Goal: Task Accomplishment & Management: Use online tool/utility

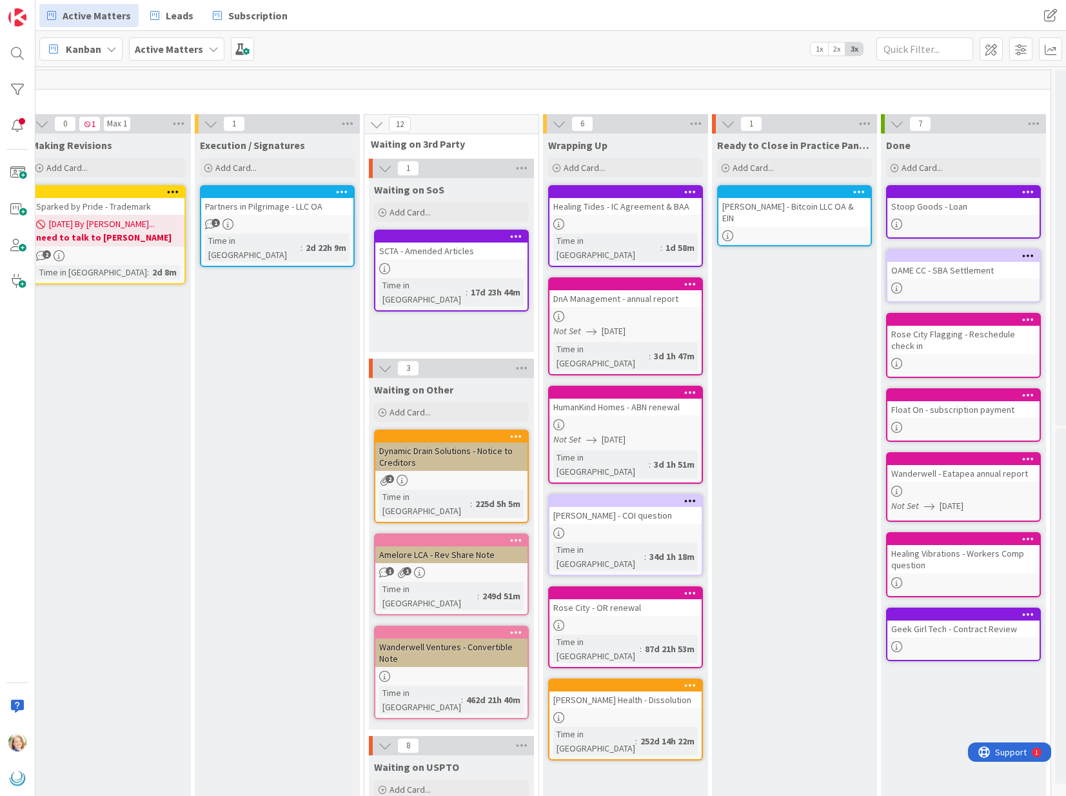
scroll to position [0, 1260]
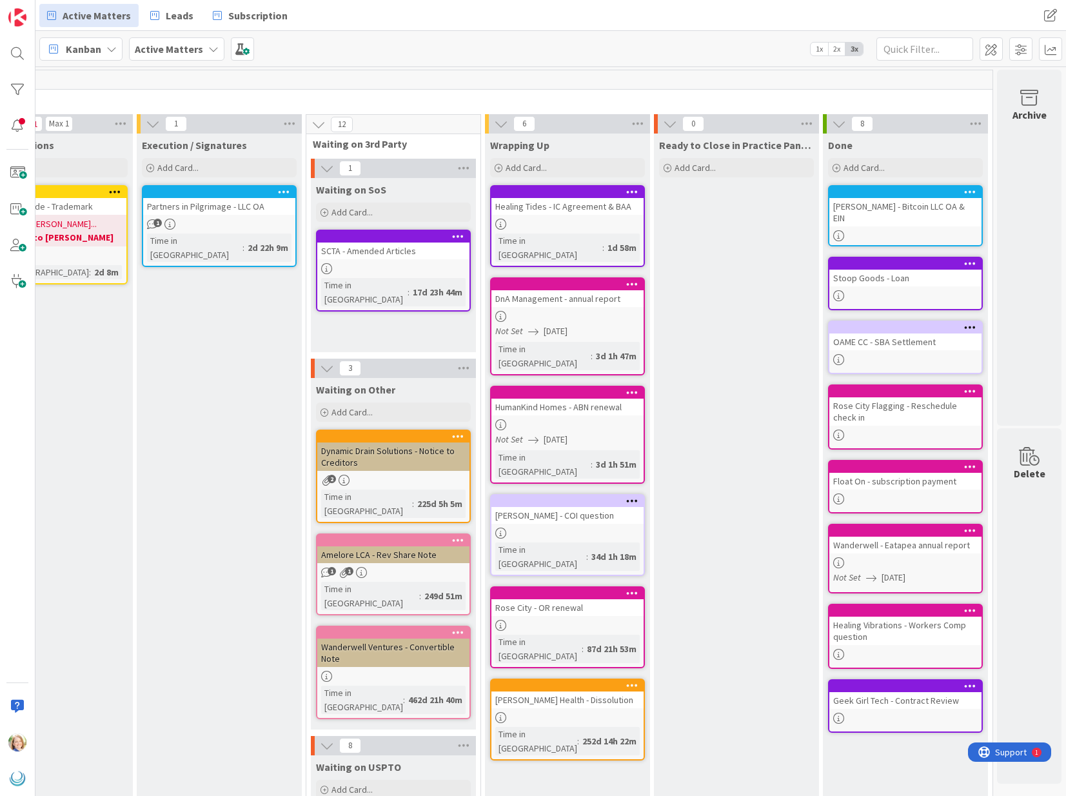
click at [878, 197] on div at bounding box center [905, 192] width 152 height 12
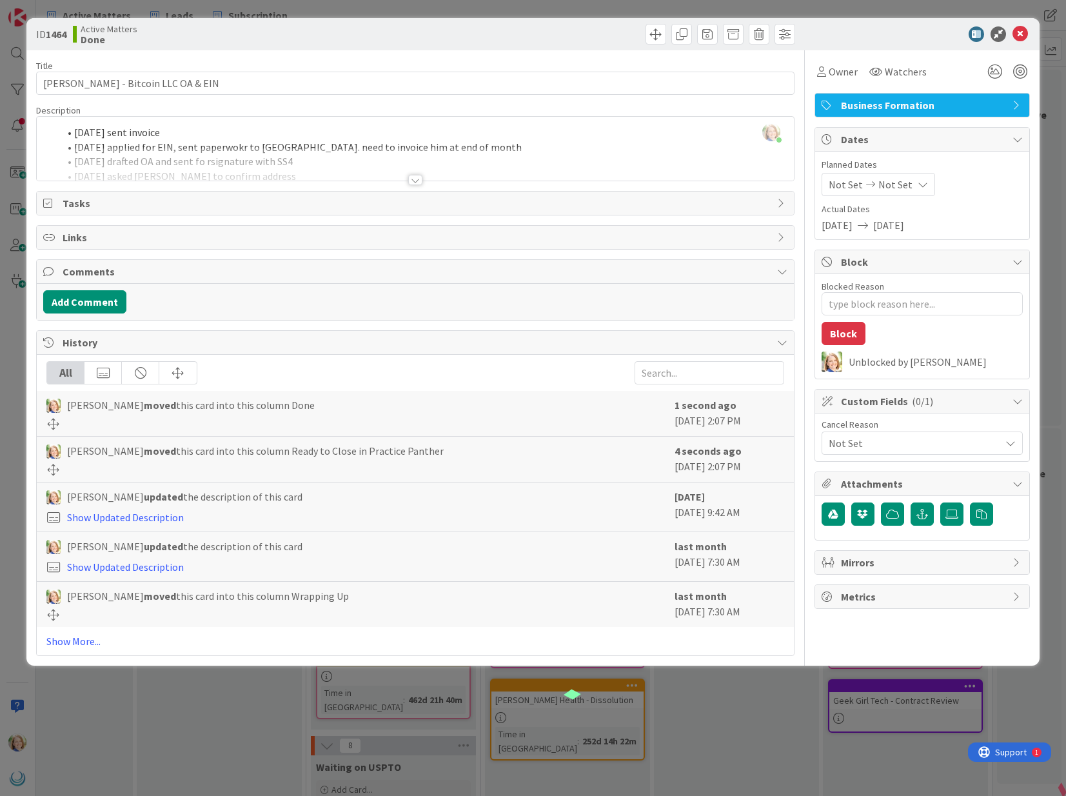
click at [78, 132] on div "[PERSON_NAME] just joined [DATE] sent invoice [DATE] applied for EIN, sent pape…" at bounding box center [415, 149] width 757 height 64
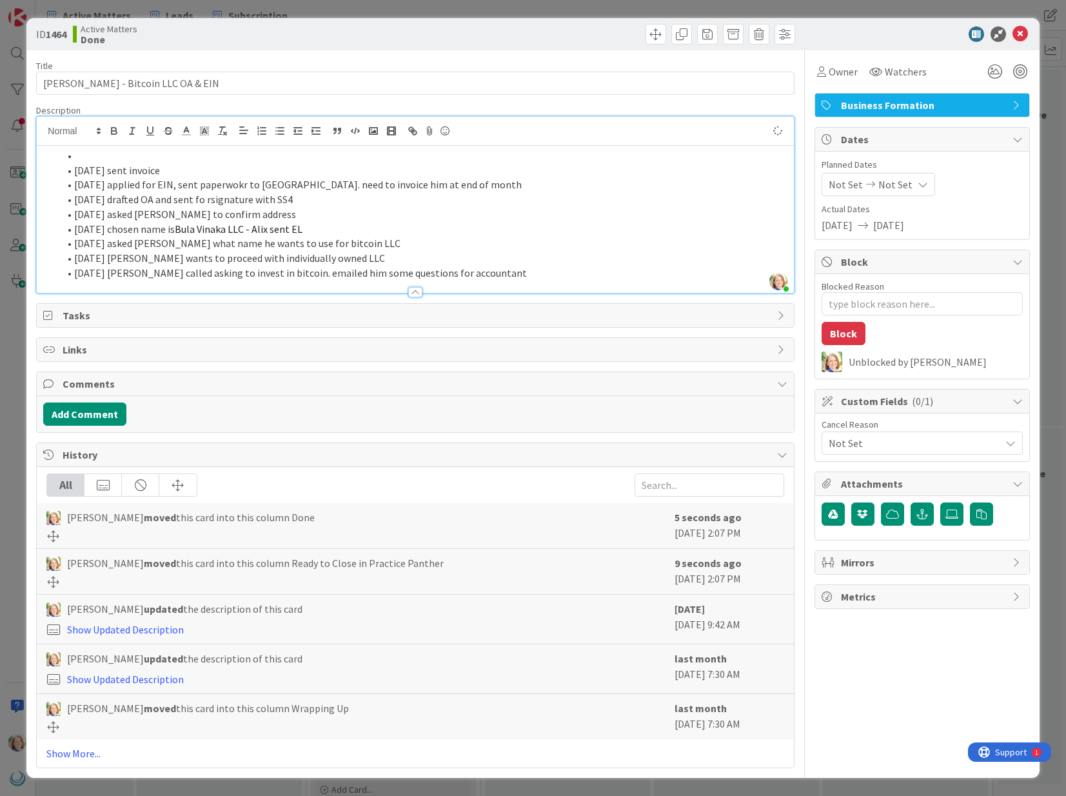
type textarea "x"
click at [1023, 29] on icon at bounding box center [1020, 33] width 15 height 15
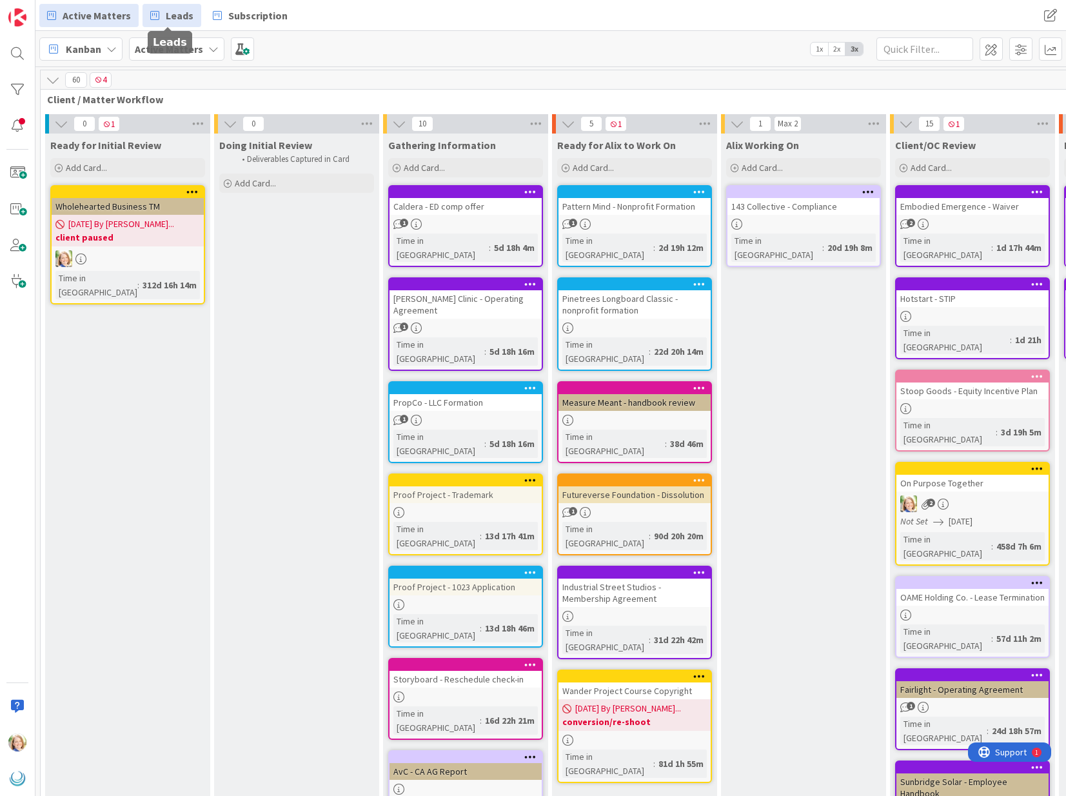
click at [176, 24] on link "Leads" at bounding box center [172, 15] width 59 height 23
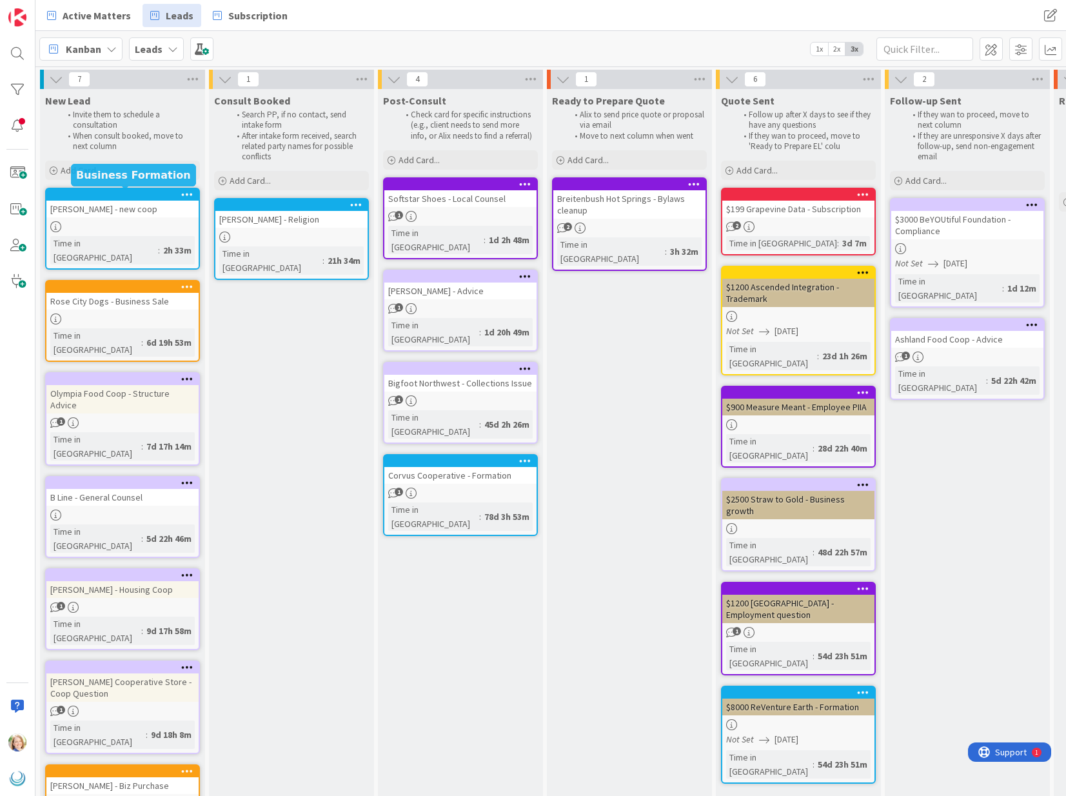
click at [103, 193] on div at bounding box center [125, 194] width 146 height 9
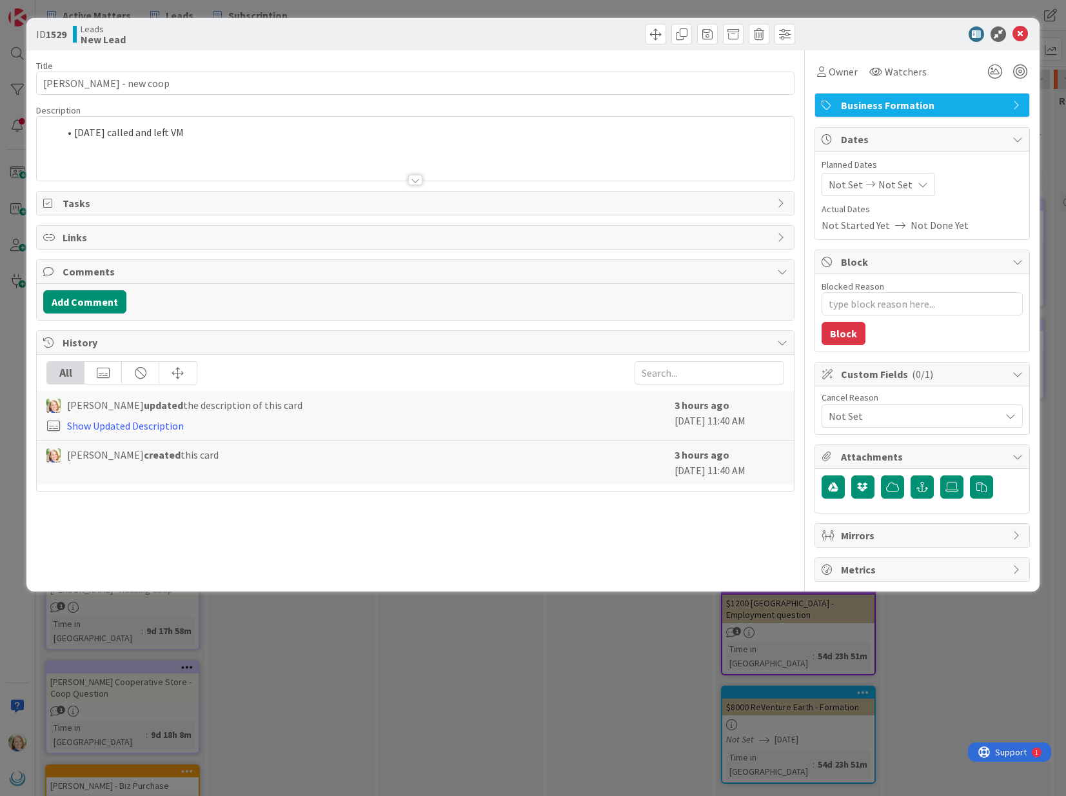
type textarea "x"
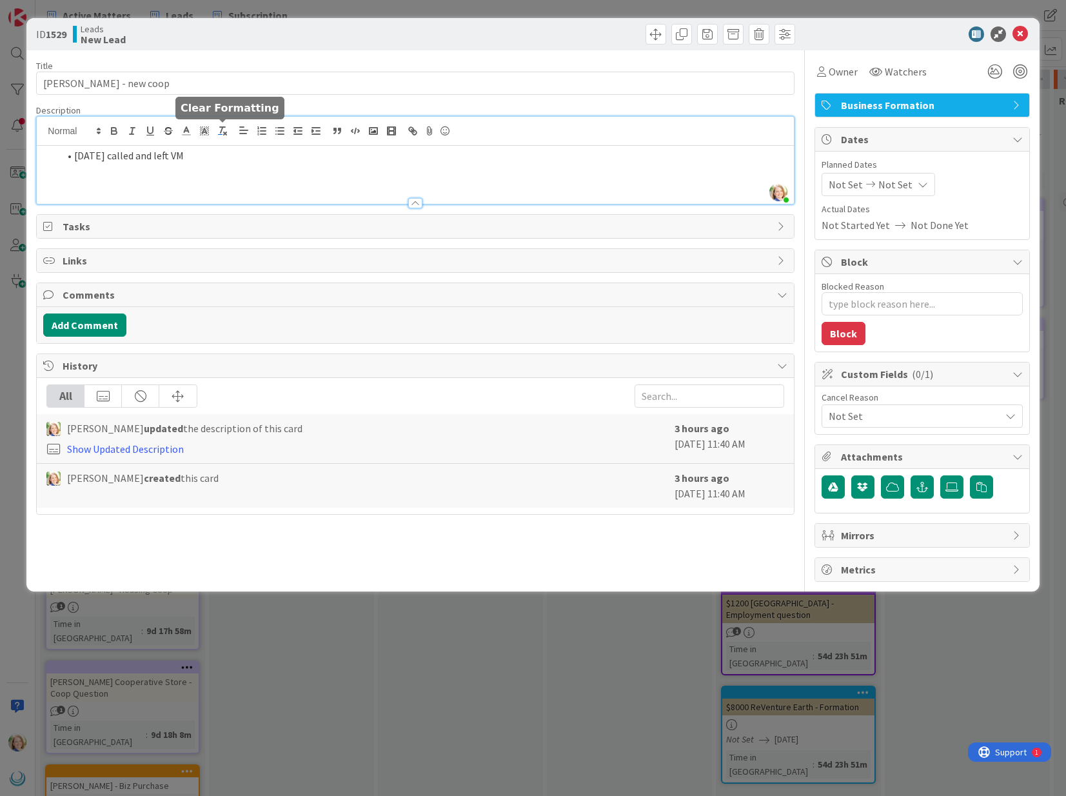
click at [215, 137] on div "[PERSON_NAME] joined 3 m ago [DATE] called and left VM" at bounding box center [415, 160] width 757 height 87
click at [234, 154] on li "[DATE] called and left VM" at bounding box center [423, 155] width 728 height 15
click at [1020, 34] on icon at bounding box center [1020, 33] width 15 height 15
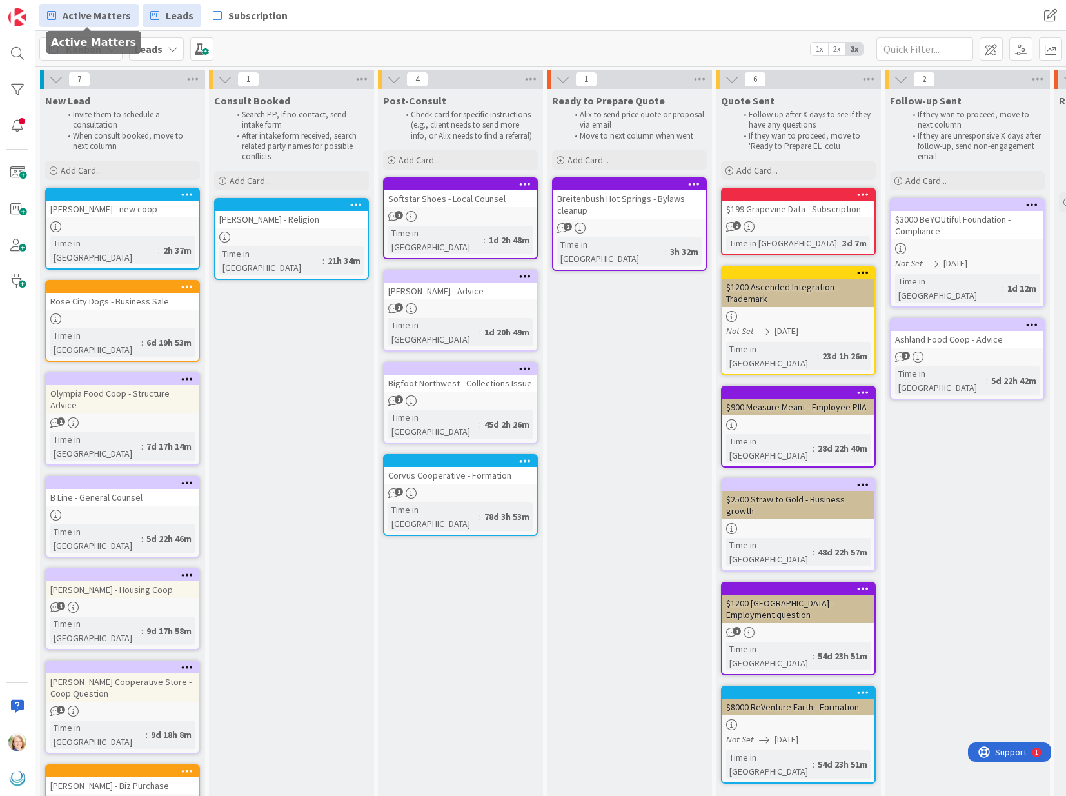
click at [104, 17] on span "Active Matters" at bounding box center [97, 15] width 68 height 15
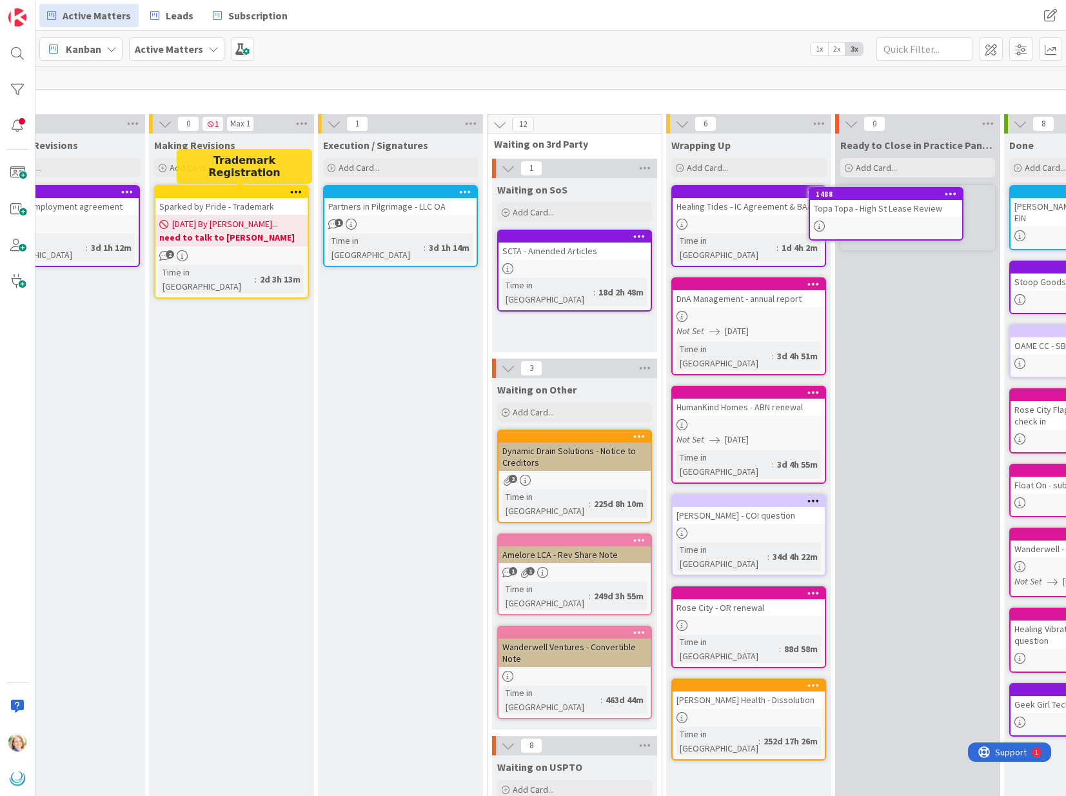
scroll to position [0, 1080]
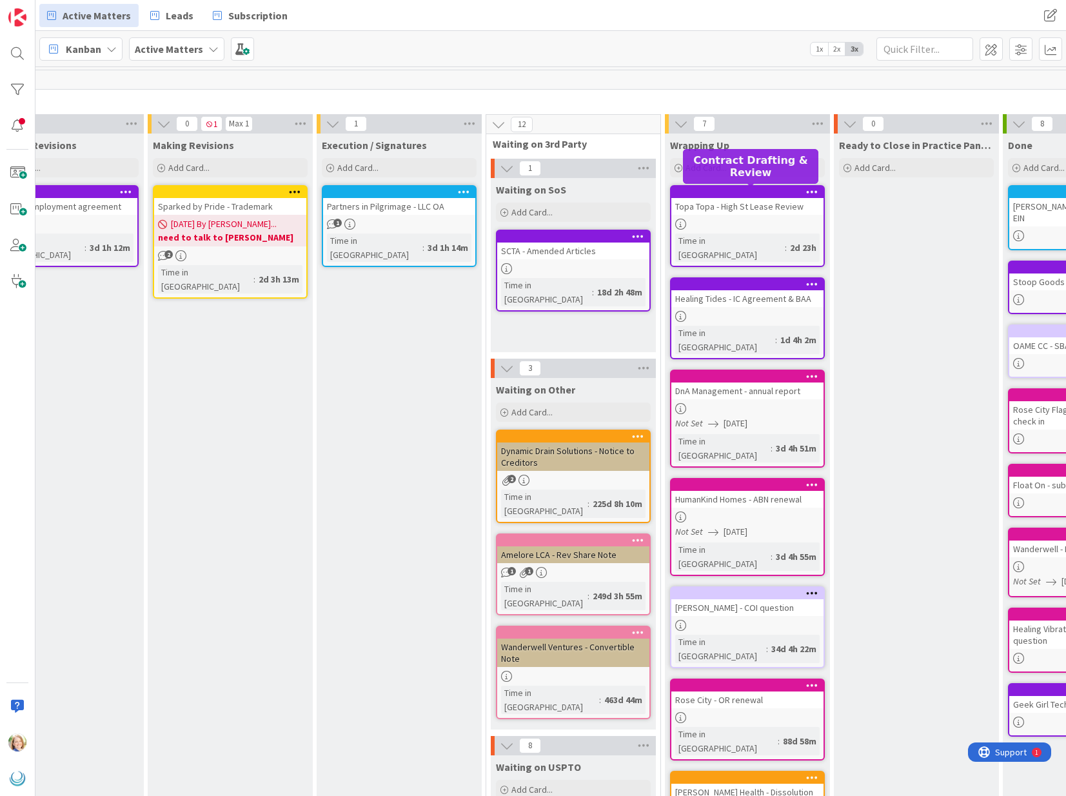
click at [715, 192] on div at bounding box center [750, 192] width 146 height 9
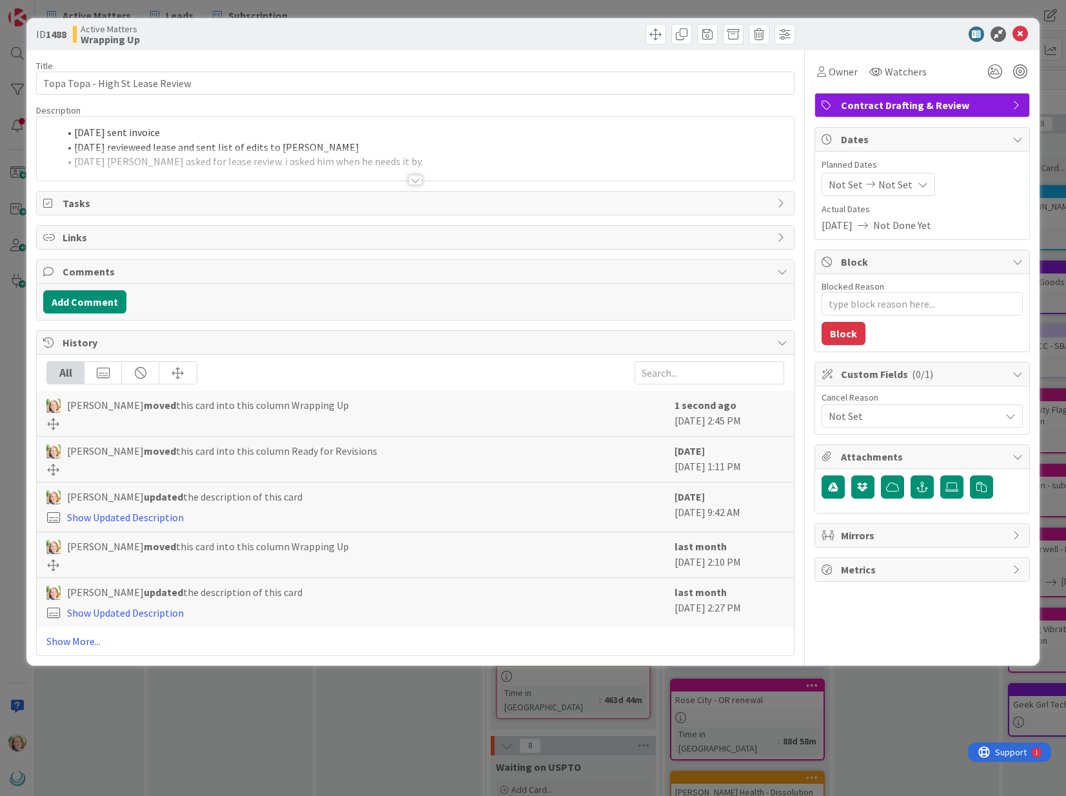
type textarea "x"
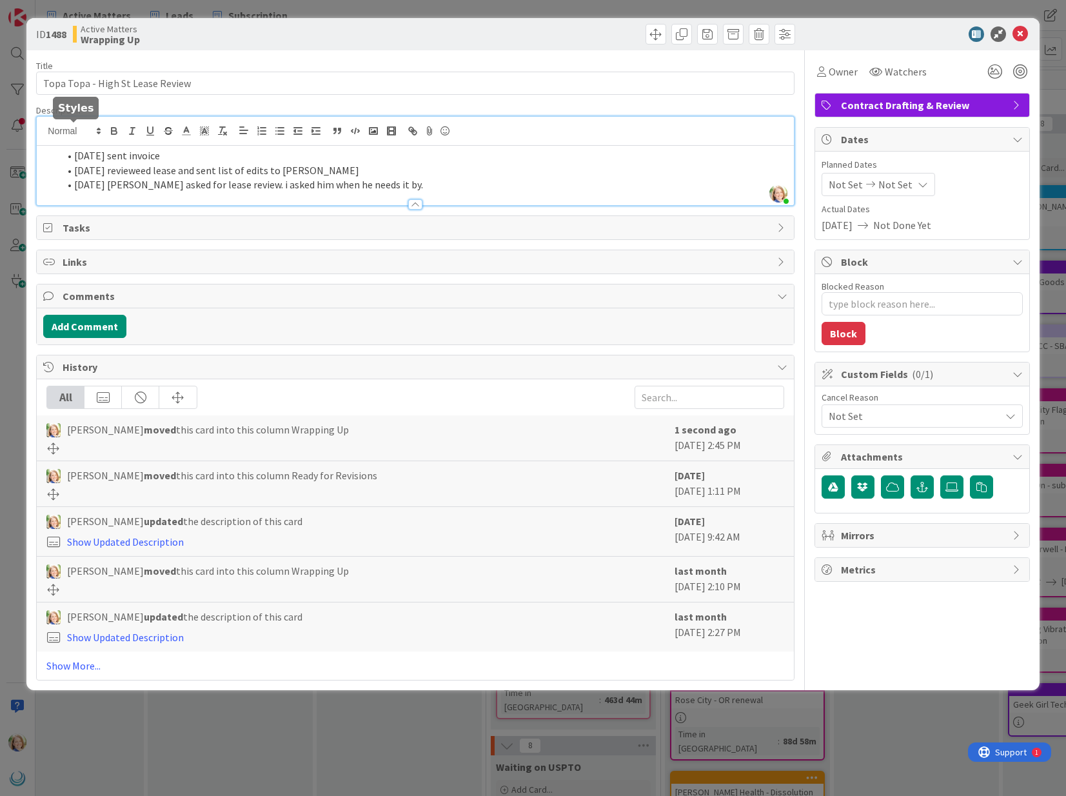
click at [74, 134] on div "[PERSON_NAME] just joined [DATE] sent invoice [DATE] revieweed lease and sent l…" at bounding box center [415, 161] width 757 height 88
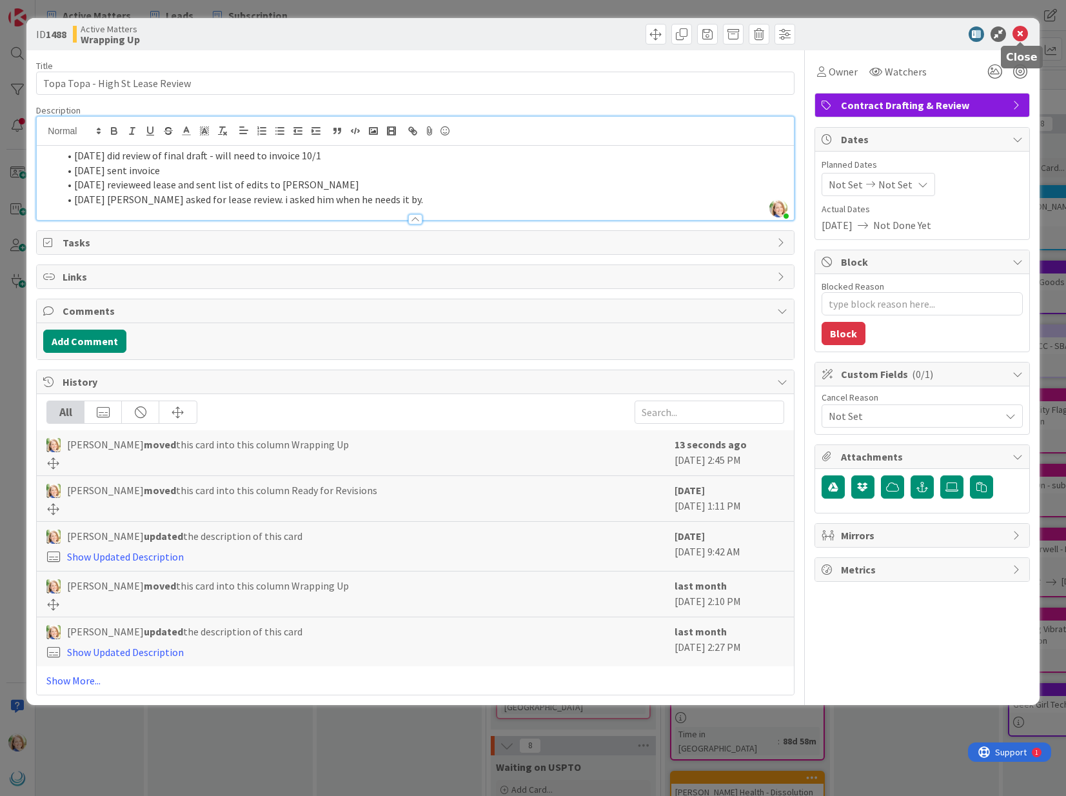
click at [1018, 34] on icon at bounding box center [1020, 33] width 15 height 15
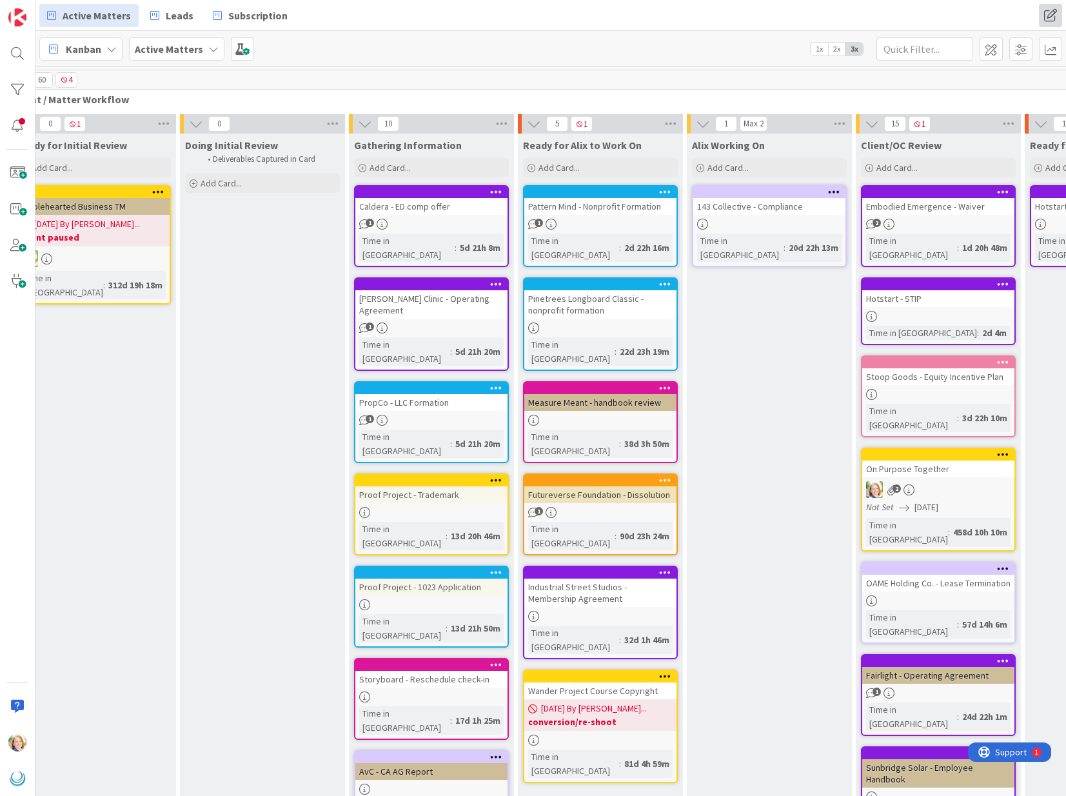
scroll to position [0, 10]
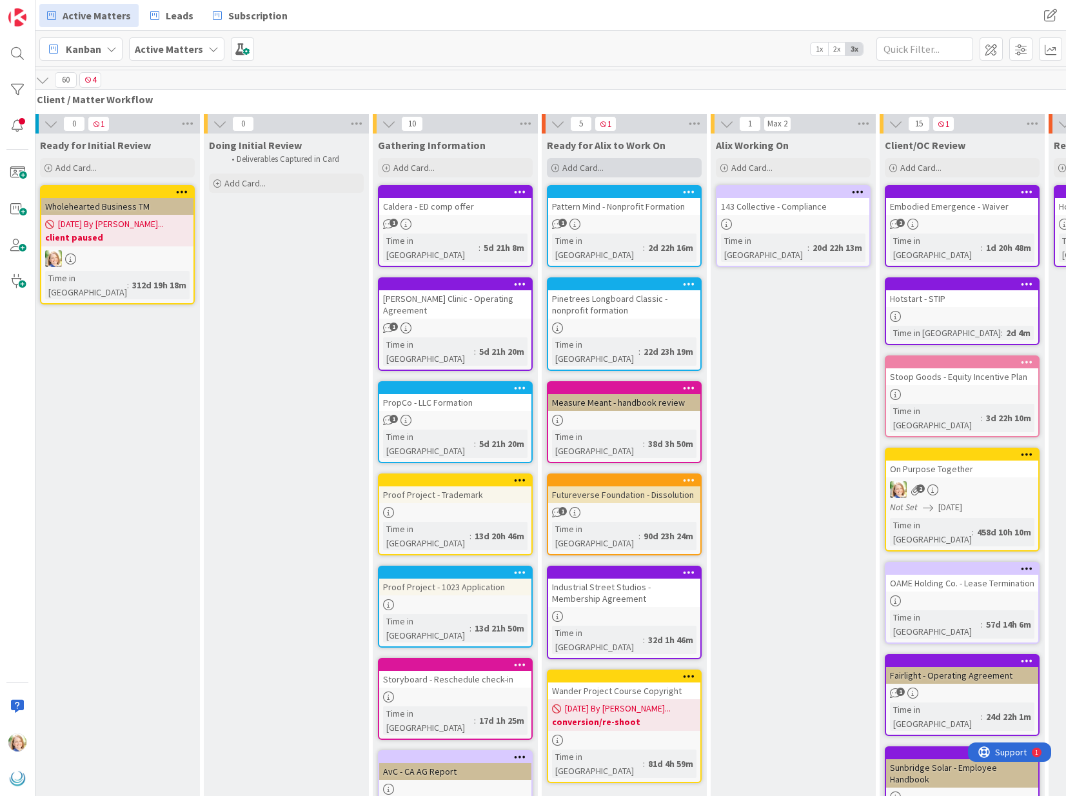
click at [588, 166] on span "Add Card..." at bounding box center [582, 168] width 41 height 12
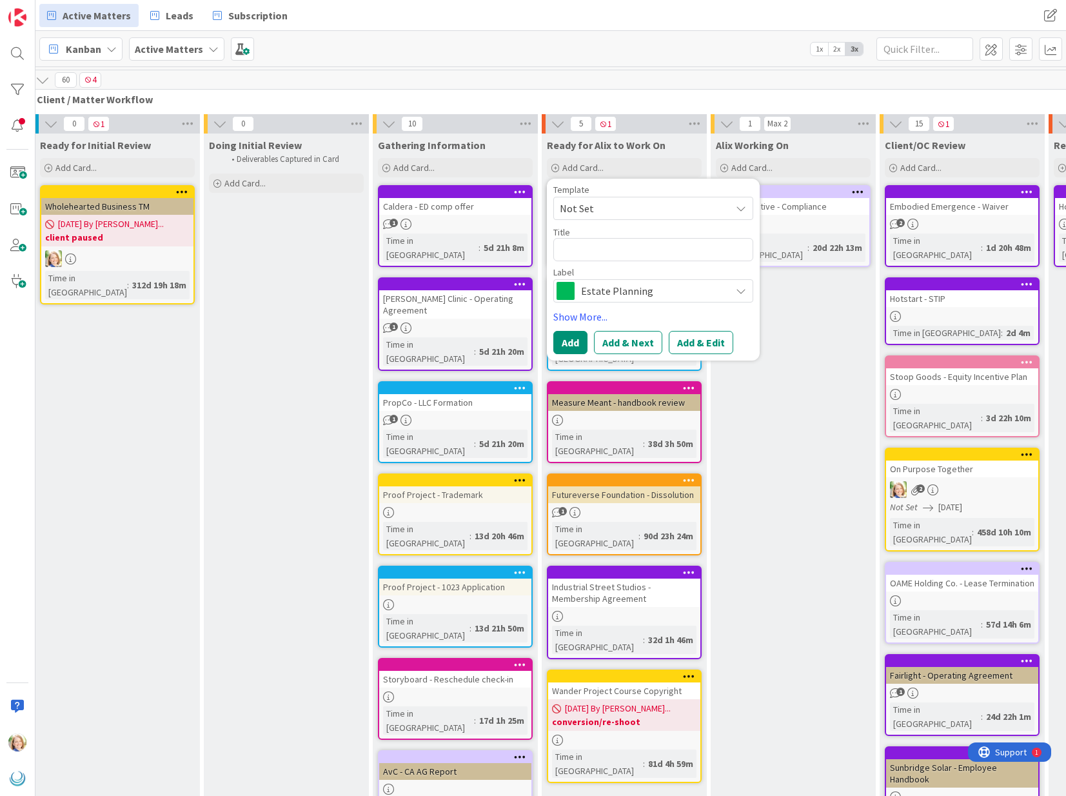
type textarea "x"
type textarea "H"
type textarea "x"
type textarea "He"
type textarea "x"
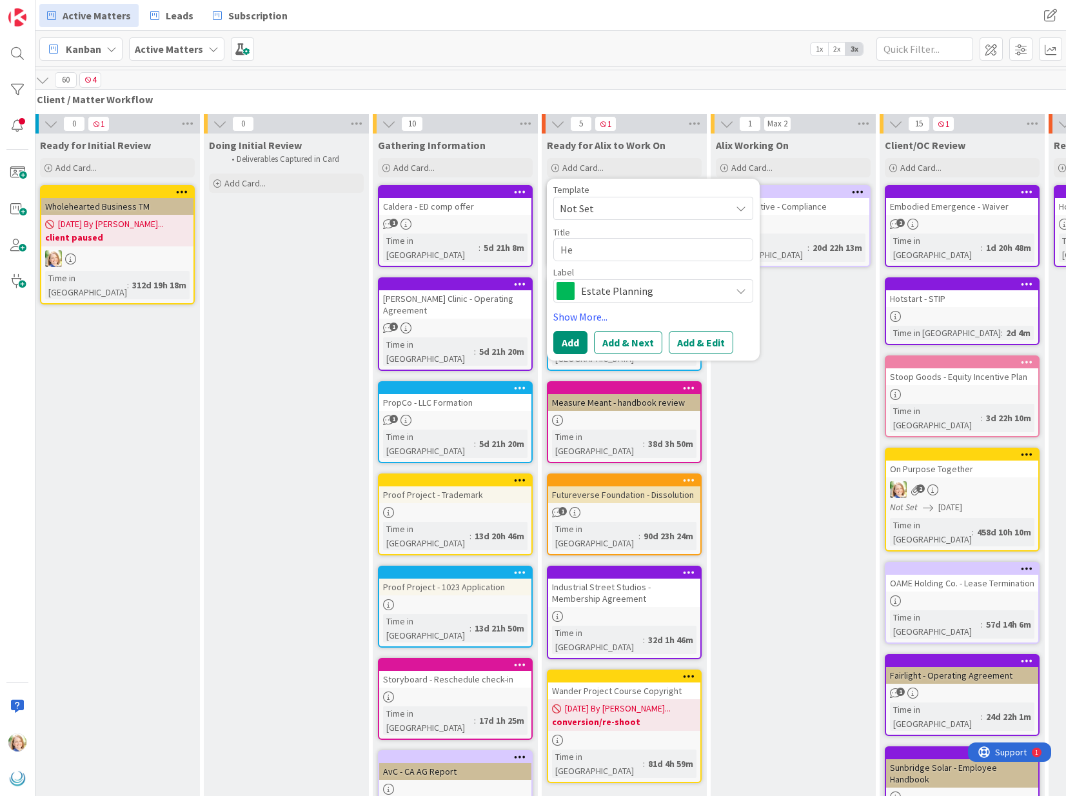
type textarea "Hea"
type textarea "x"
type textarea "Heal"
type textarea "x"
type textarea "Heali"
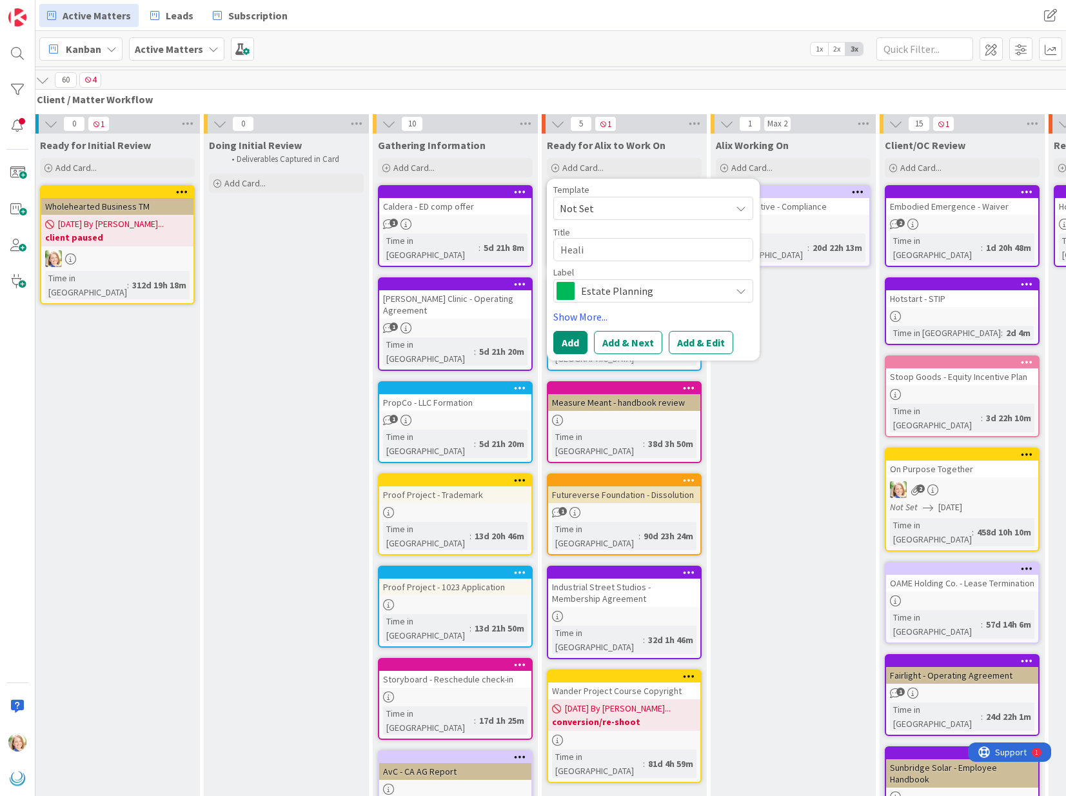
type textarea "x"
type textarea "Healin"
type textarea "x"
type textarea "Healing"
type textarea "x"
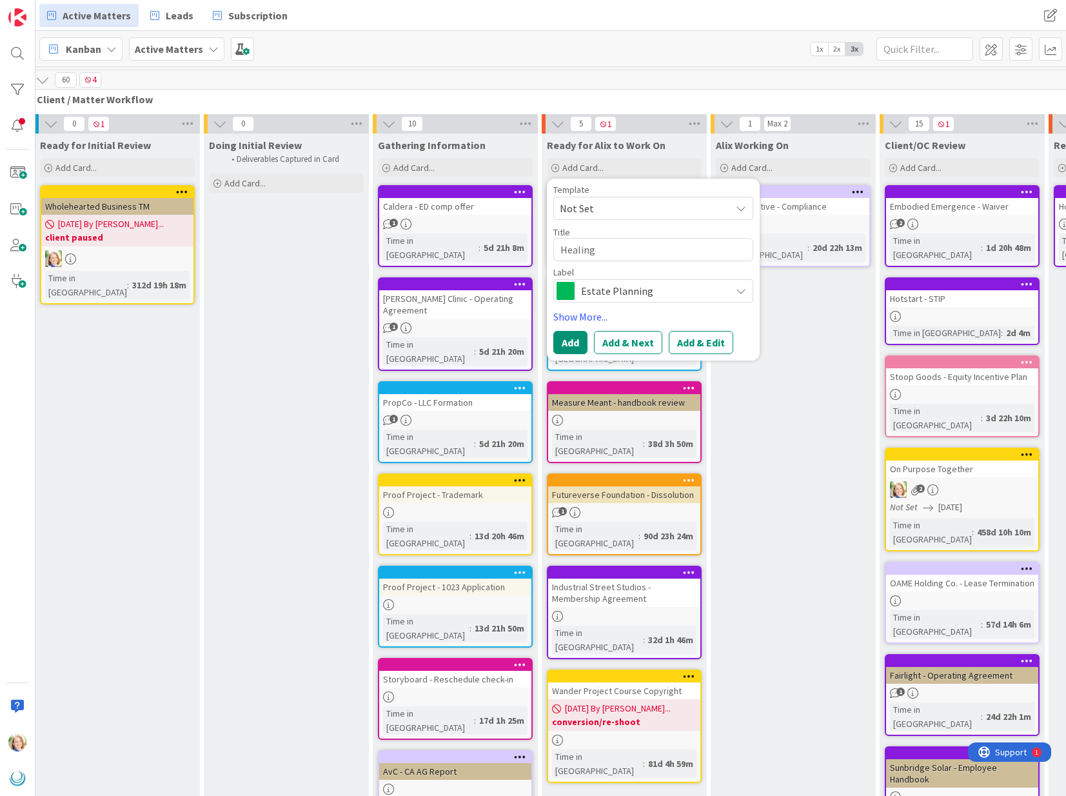
type textarea "Healing T"
type textarea "x"
type textarea "Healing Ti"
type textarea "x"
type textarea "Healing Tid"
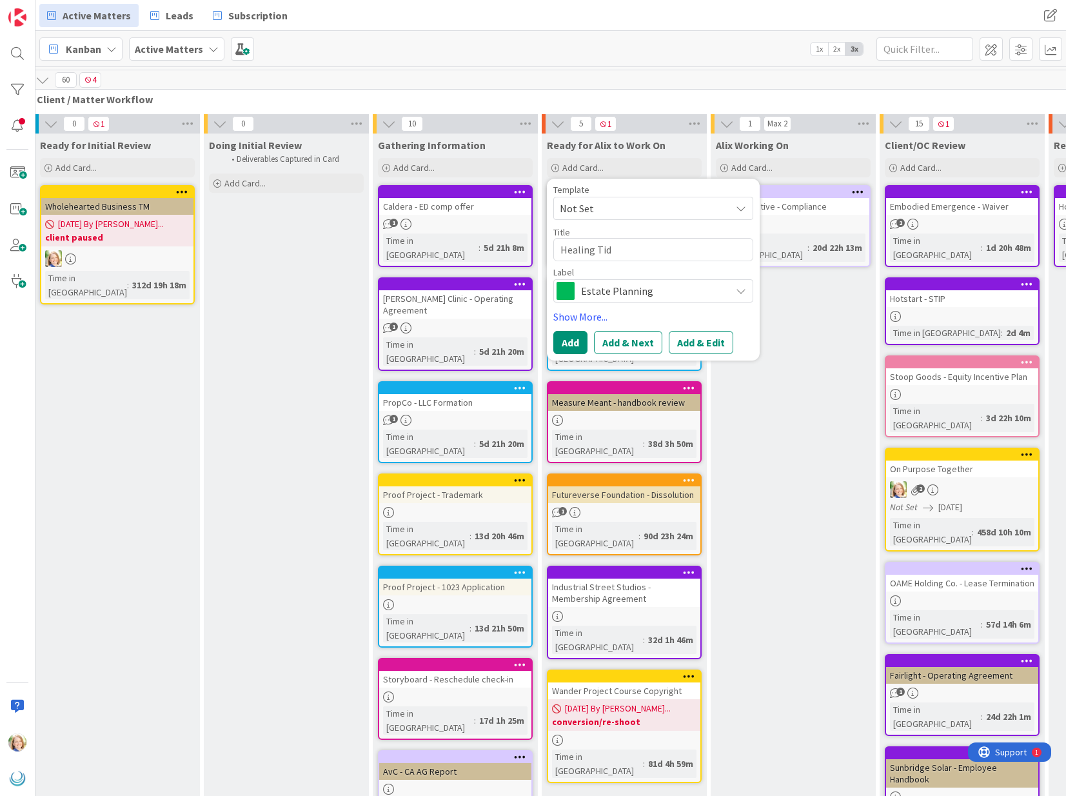
type textarea "x"
type textarea "Healing Tide"
type textarea "x"
type textarea "Healing Tides"
type textarea "x"
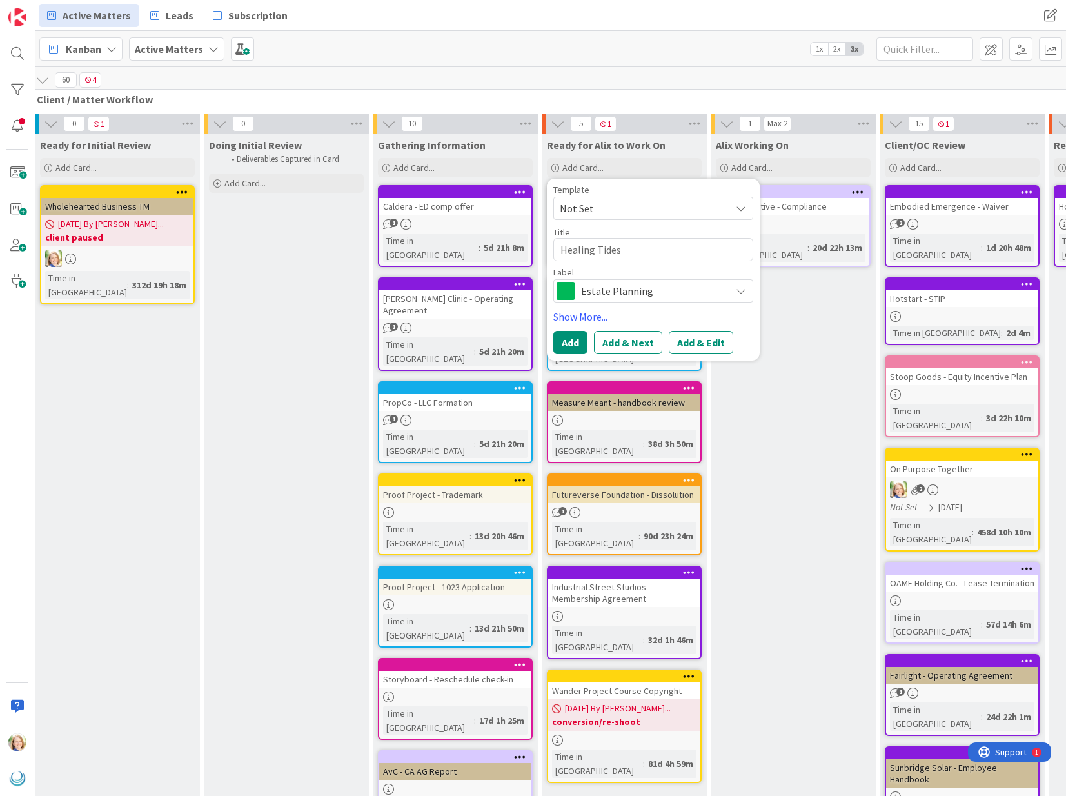
type textarea "Healing Tides"
type textarea "x"
type textarea "Healing Tides -"
type textarea "x"
type textarea "Healing Tides -"
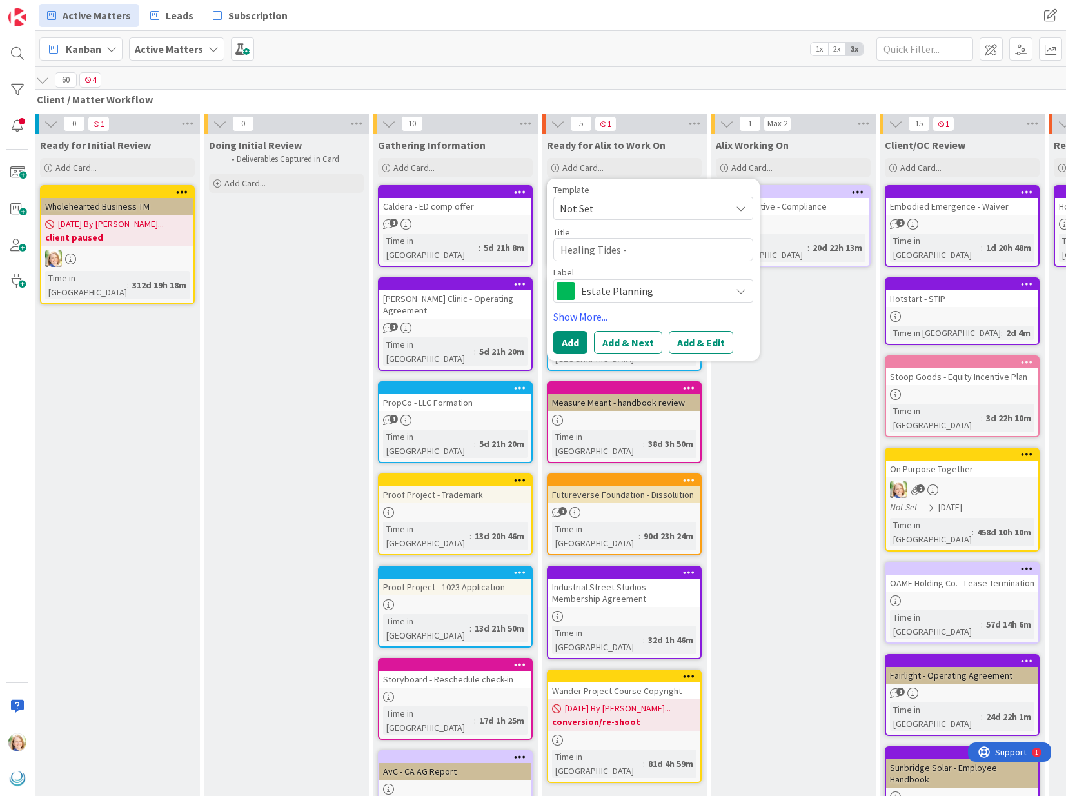
type textarea "x"
type textarea "Healing Tides - P"
type textarea "x"
type textarea "Healing Tides - Pr"
type textarea "x"
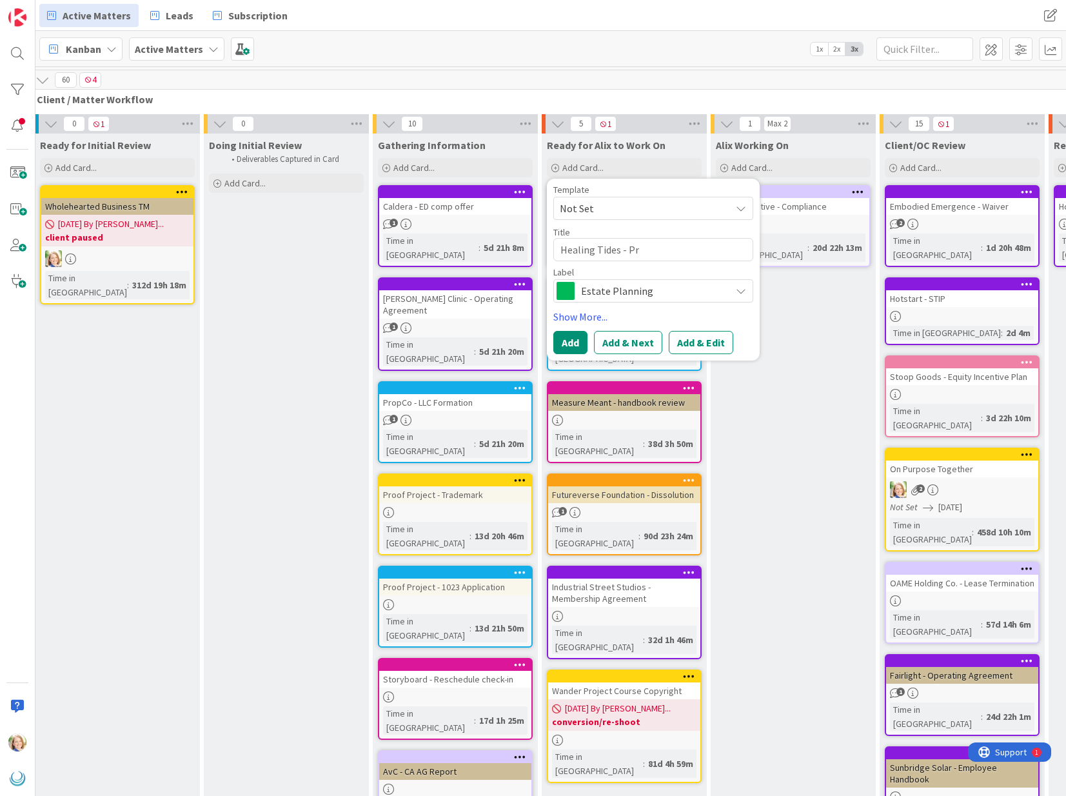
type textarea "Healing Tides - Pri"
type textarea "x"
type textarea "Healing Tides - Priv"
type textarea "x"
type textarea "Healing Tides - [PERSON_NAME]"
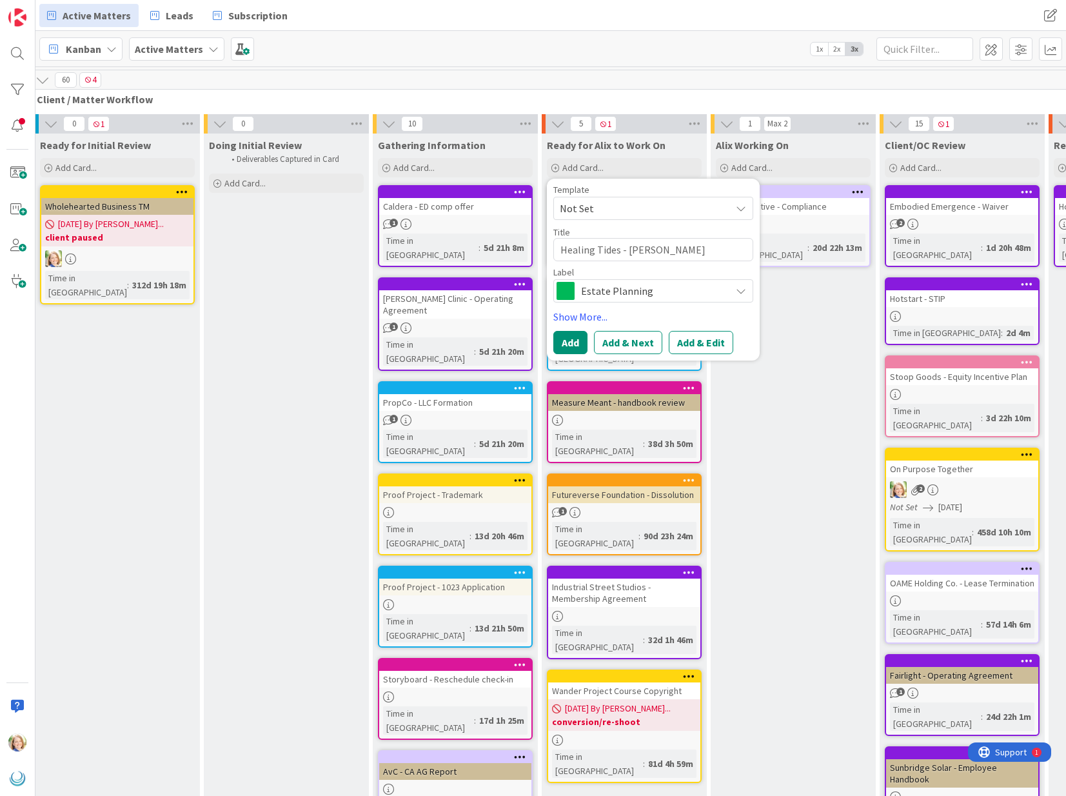
type textarea "x"
type textarea "Healing Tides - Privac"
type textarea "x"
type textarea "Healing Tides - Privacy"
type textarea "x"
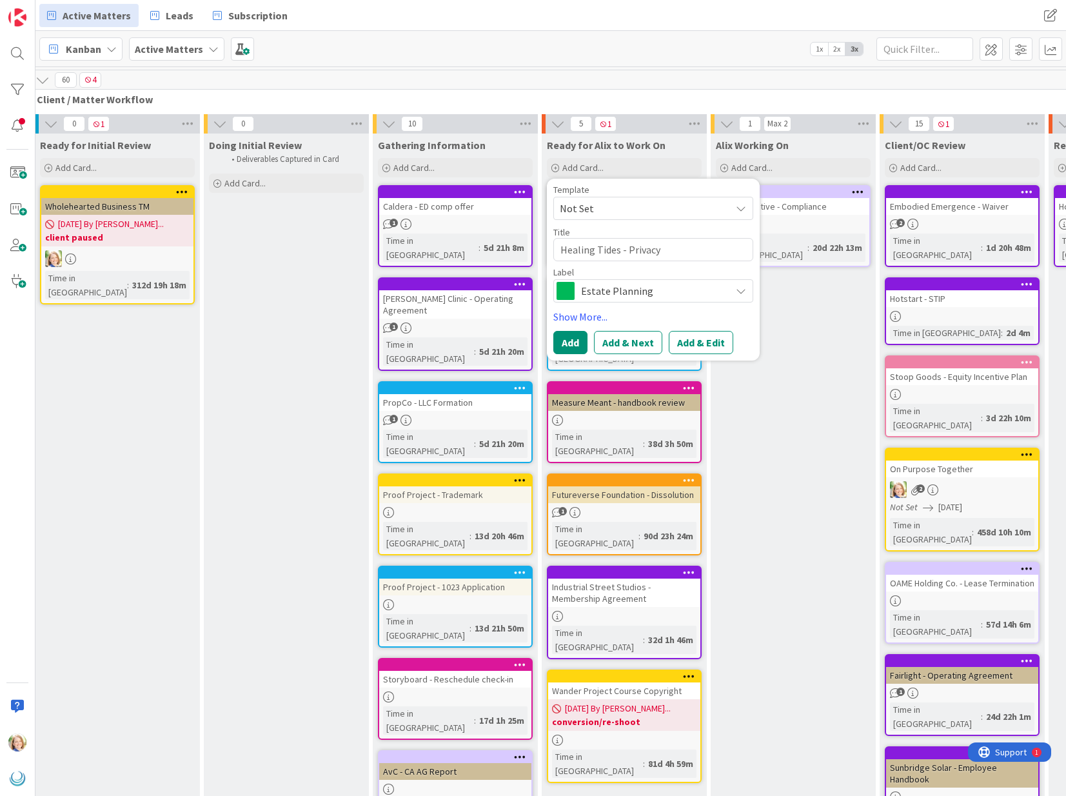
type textarea "Healing Tides - Privacy"
type textarea "x"
type textarea "Healing Tides - Privacy P"
type textarea "x"
type textarea "Healing Tides - Privacy Po"
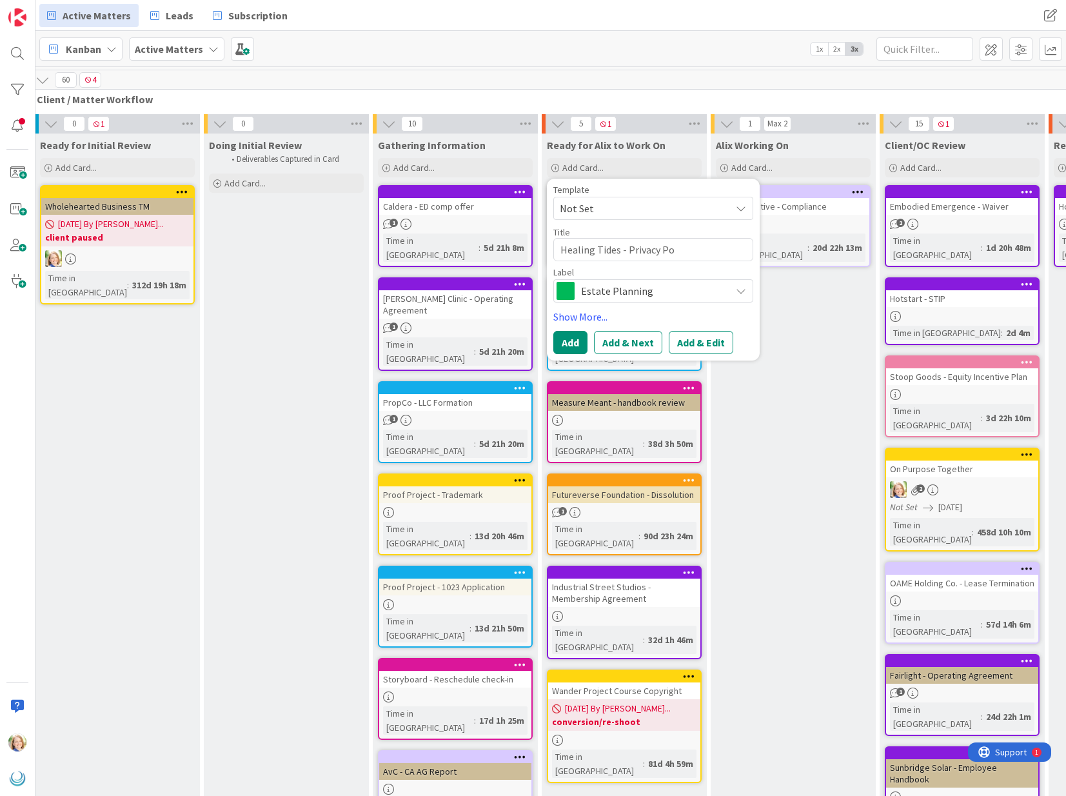
type textarea "x"
type textarea "Healing Tides - Privacy Pol"
type textarea "x"
type textarea "Healing Tides - Privacy Polic"
type textarea "x"
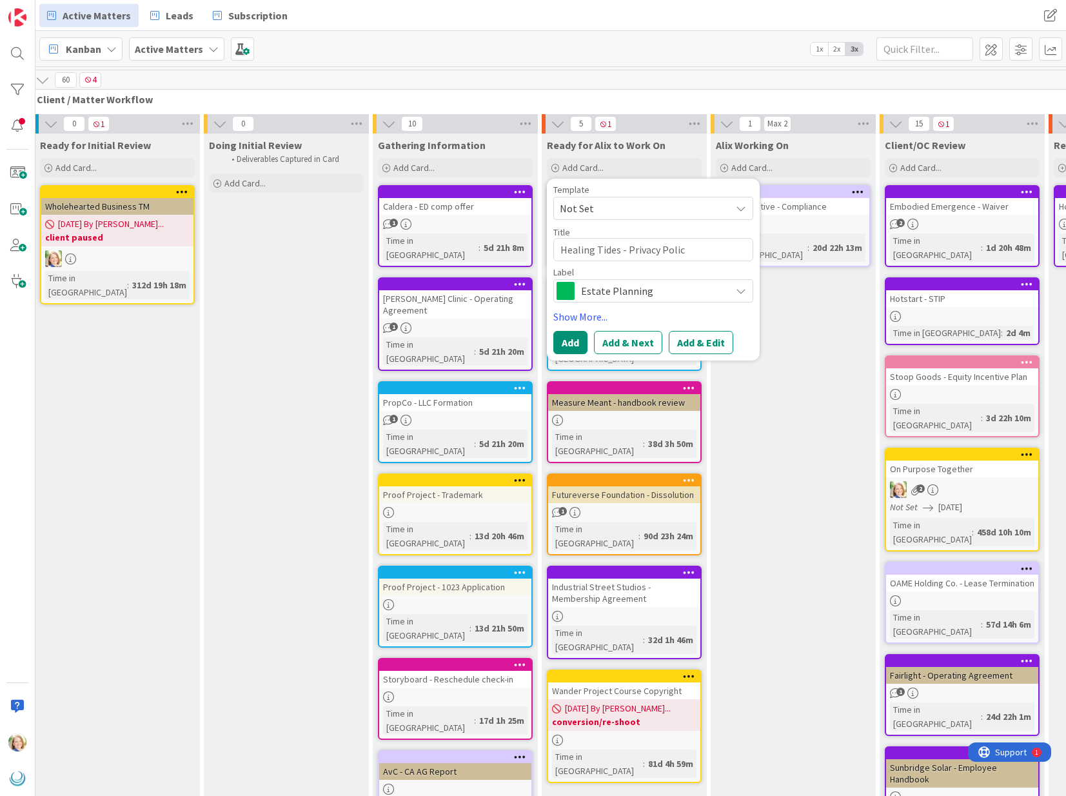
type textarea "Healing Tides - Privacy Policy"
type textarea "x"
type textarea "Healing Tides - Privacy Policy"
type textarea "x"
type textarea "Healing Tides - Privacy Policy E"
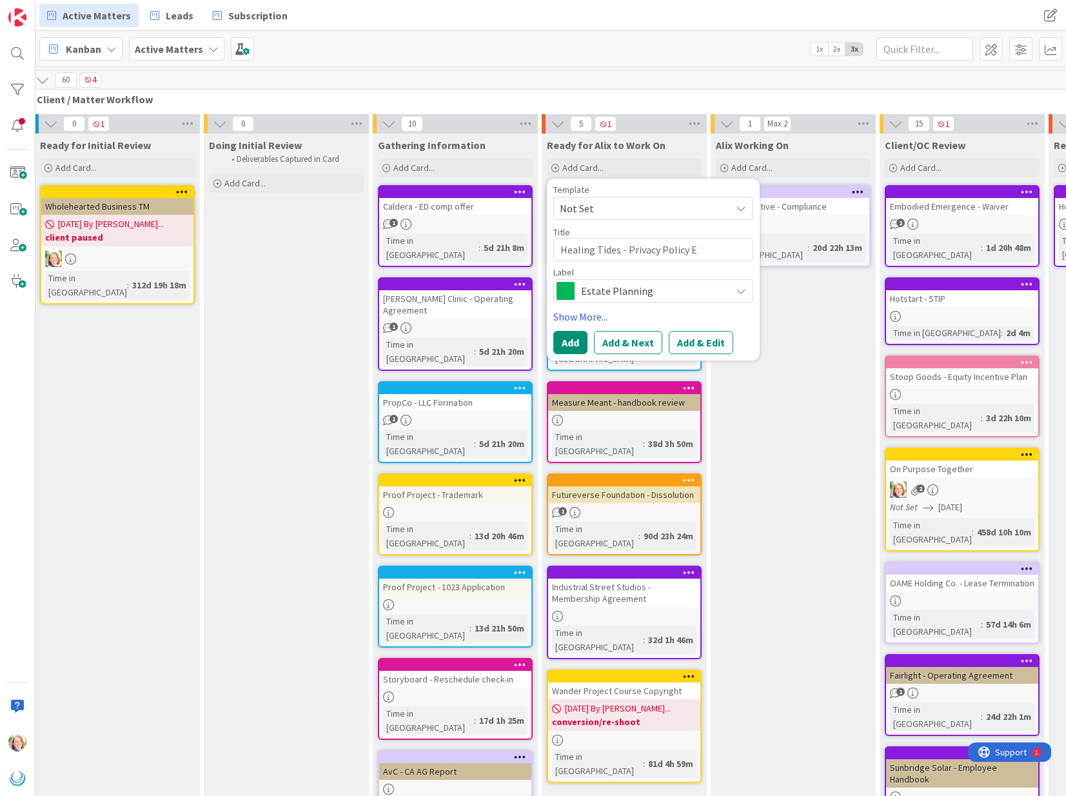
type textarea "x"
type textarea "Healing Tides - Privacy Policy Ed"
type textarea "x"
type textarea "Healing Tides - Privacy Policy Edi"
type textarea "x"
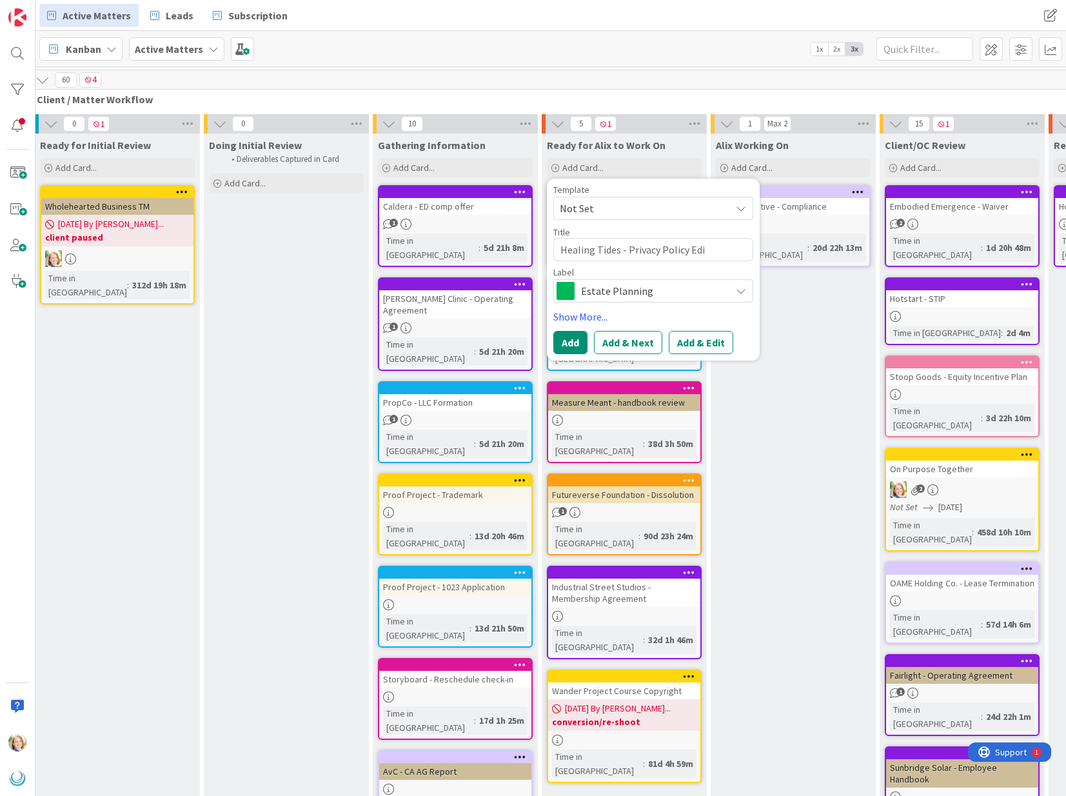
type textarea "Healing Tides - Privacy Policy Edit"
type textarea "x"
type textarea "Healing Tides - Privacy Policy Edits"
click at [662, 286] on span "Estate Planning" at bounding box center [652, 291] width 143 height 18
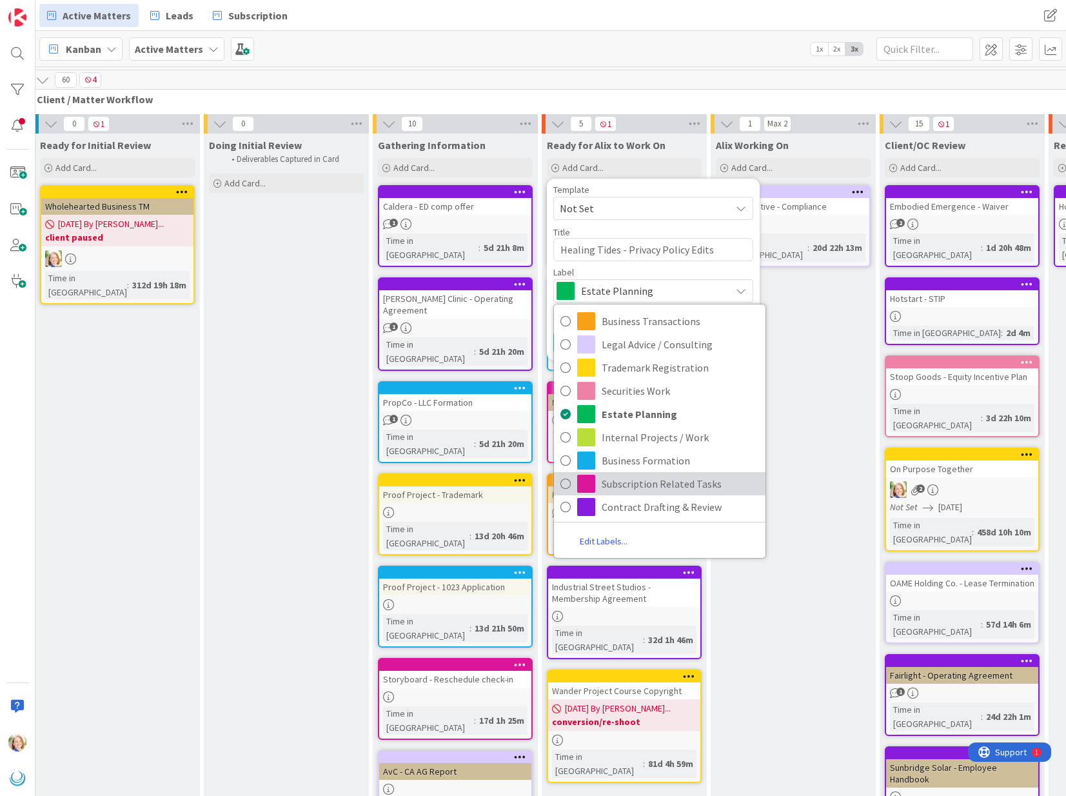
click at [614, 487] on span "Subscription Related Tasks" at bounding box center [680, 483] width 157 height 19
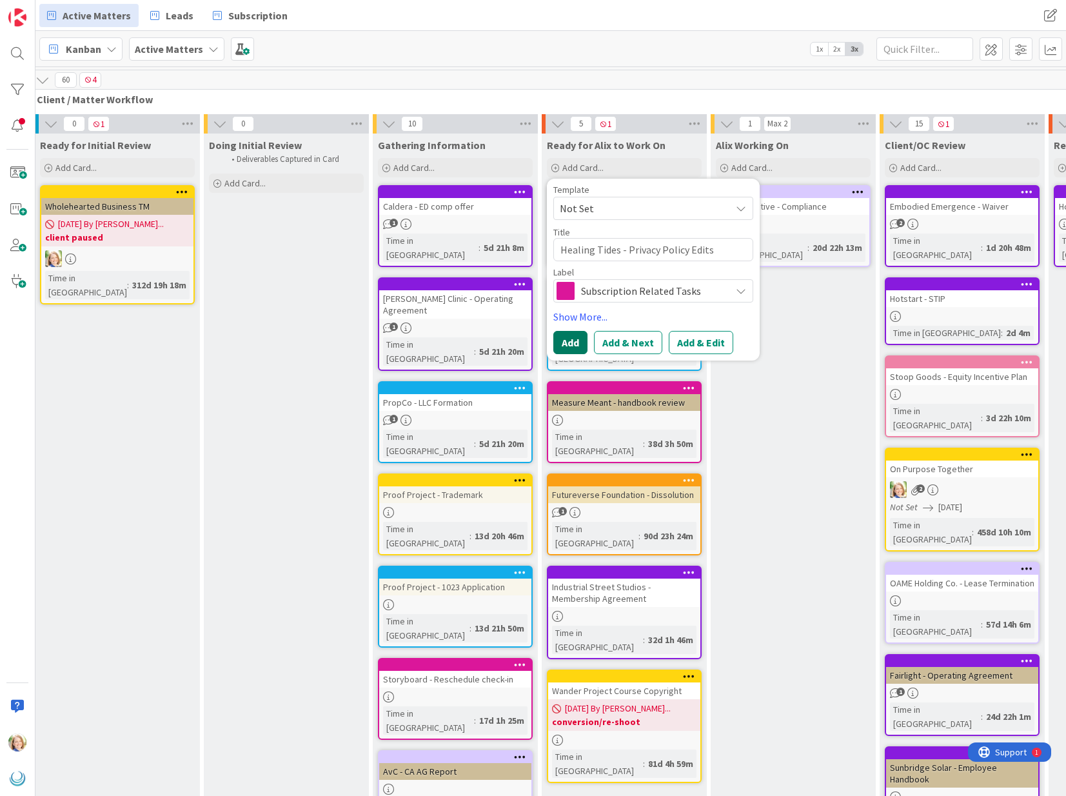
click at [574, 344] on button "Add" at bounding box center [570, 342] width 34 height 23
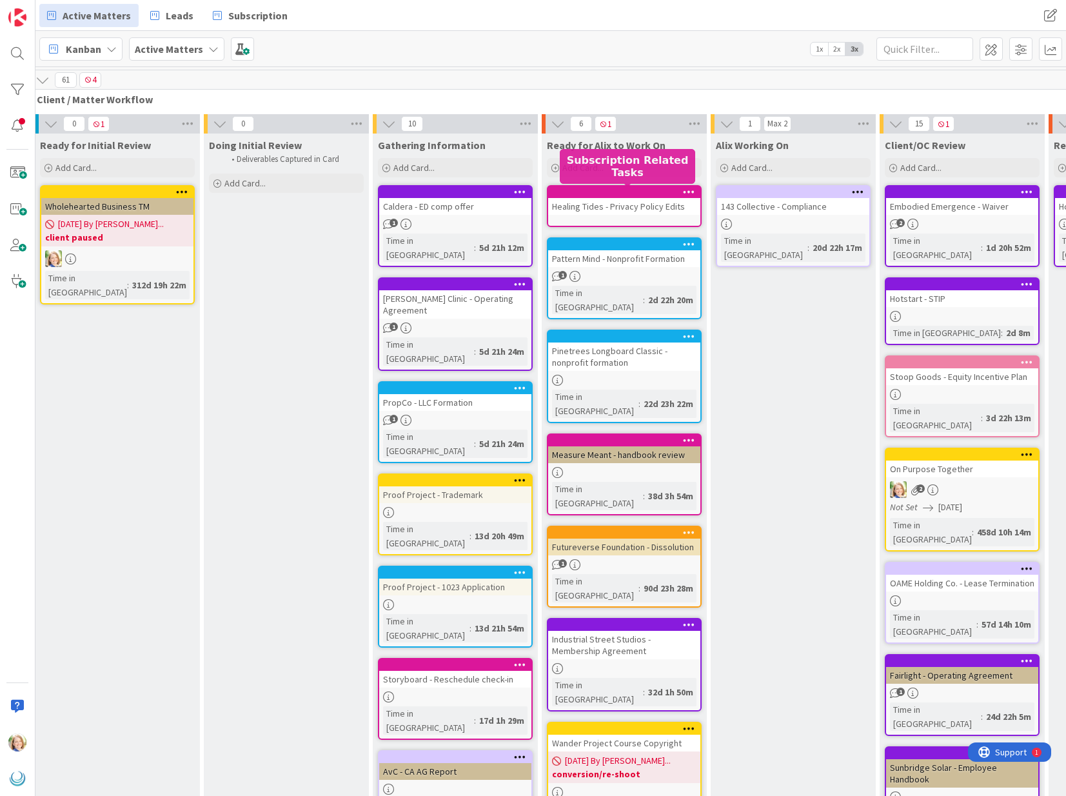
click at [632, 193] on div at bounding box center [627, 192] width 146 height 9
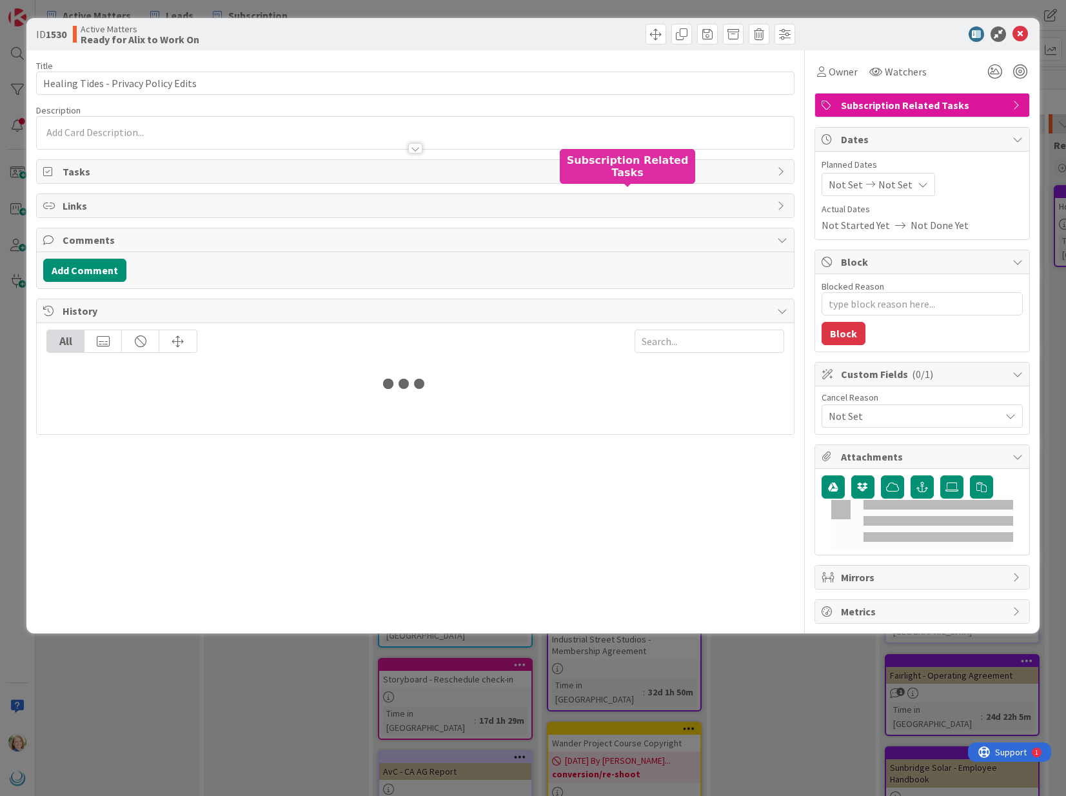
type textarea "x"
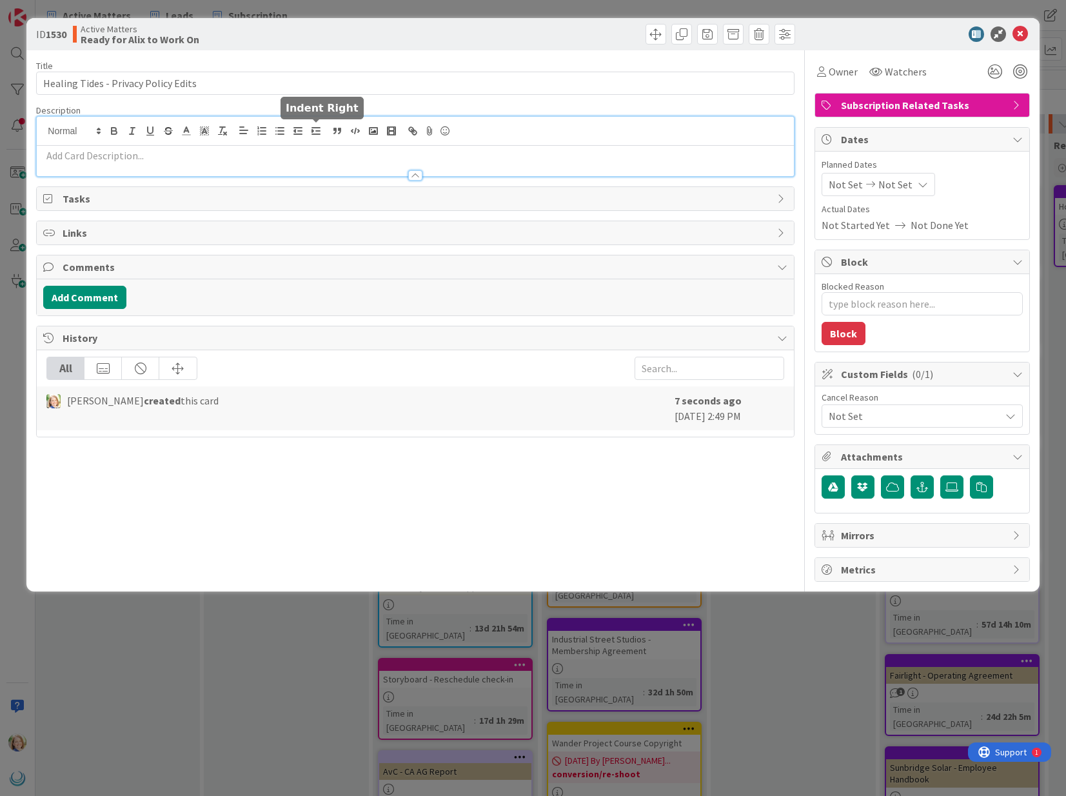
click at [313, 130] on div at bounding box center [415, 146] width 757 height 59
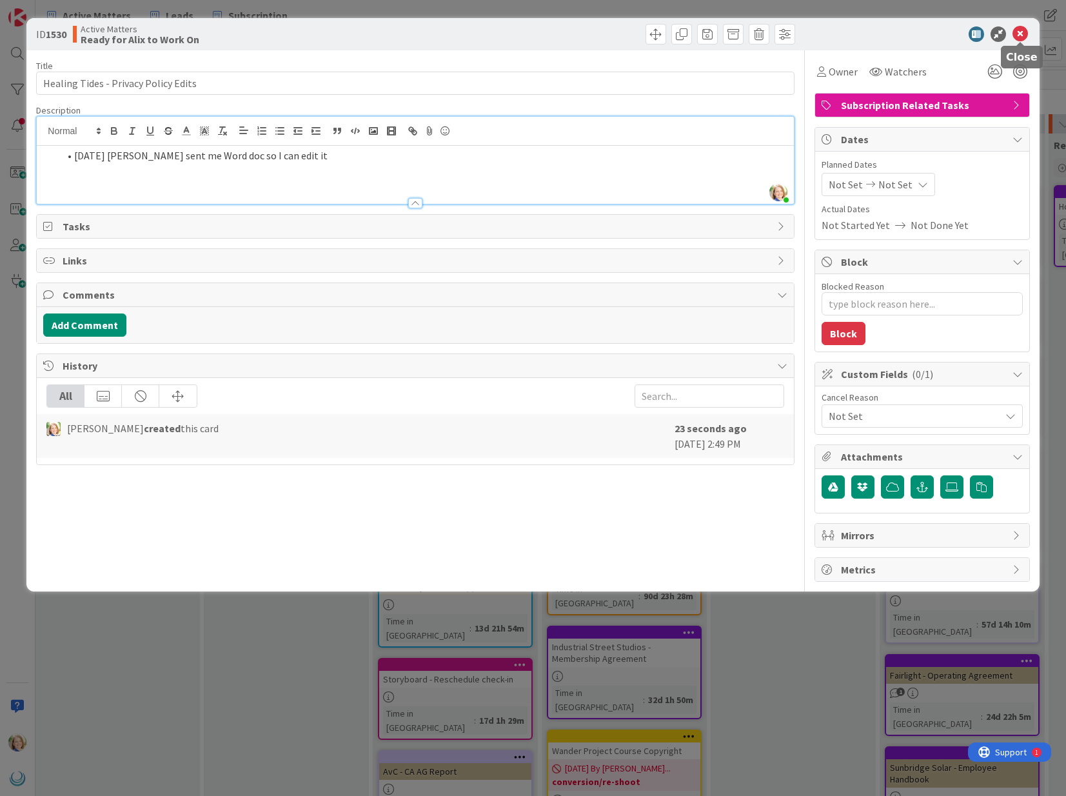
click at [1024, 31] on icon at bounding box center [1020, 33] width 15 height 15
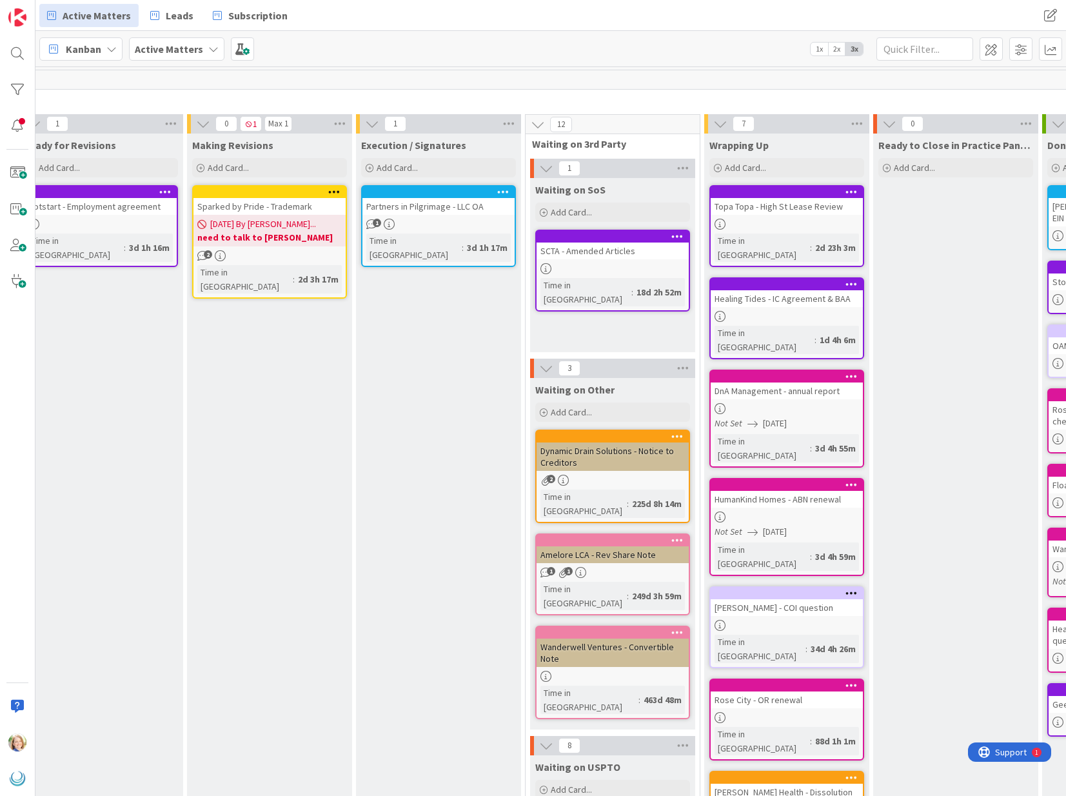
scroll to position [0, 1052]
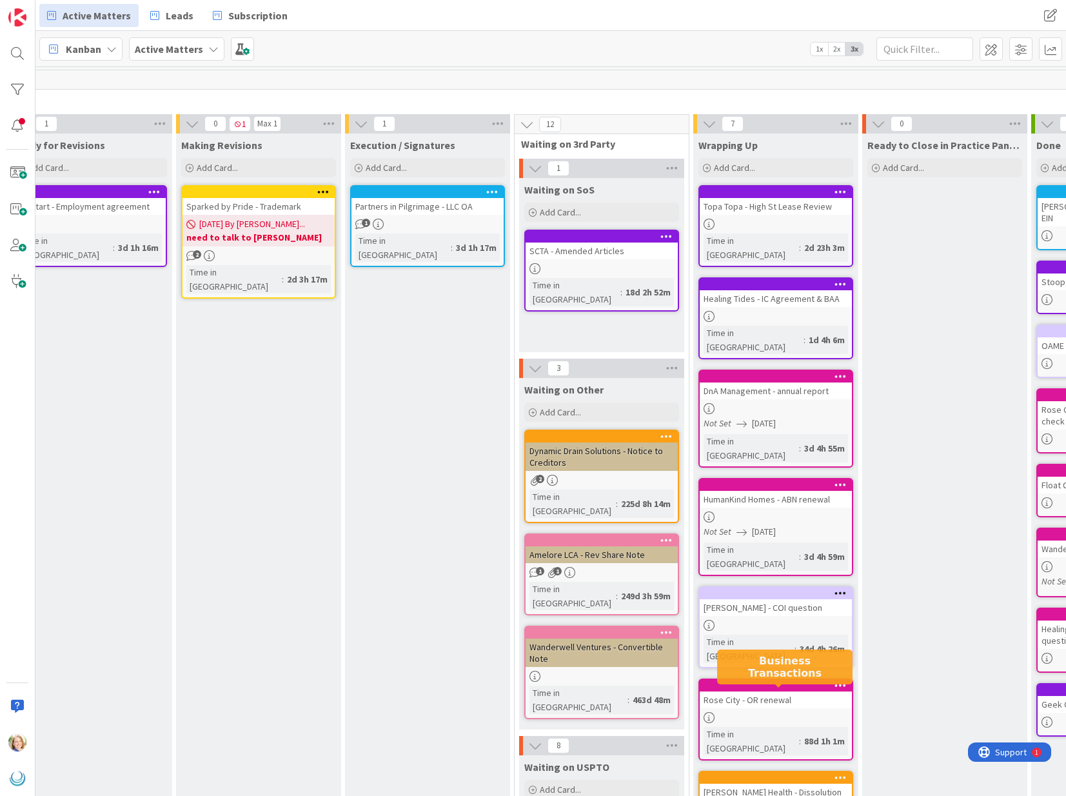
click at [776, 773] on div at bounding box center [779, 777] width 146 height 9
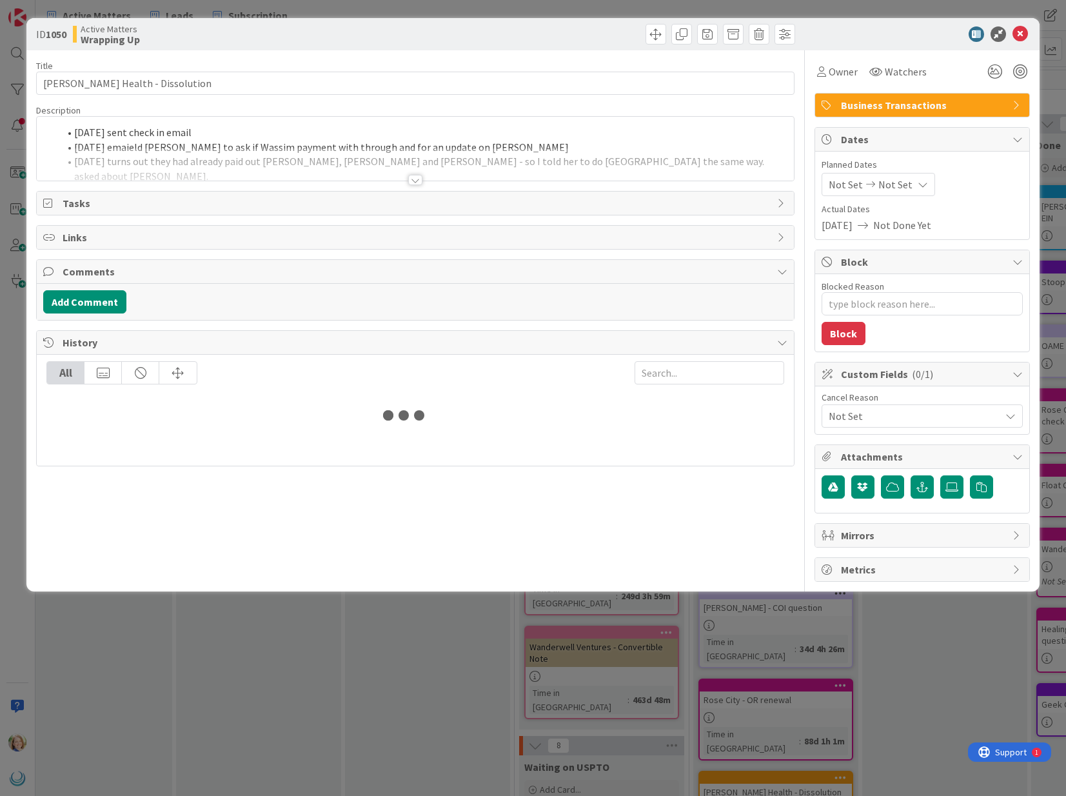
type textarea "x"
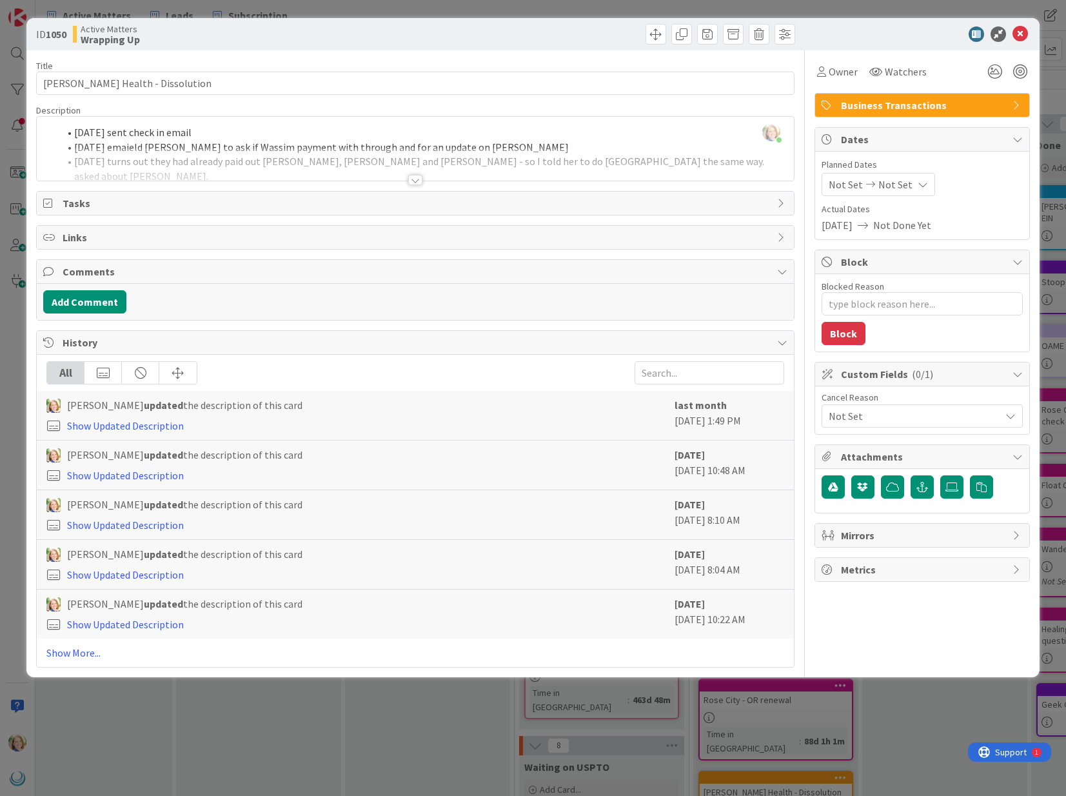
click at [342, 152] on div at bounding box center [415, 164] width 757 height 33
